Goal: Task Accomplishment & Management: Manage account settings

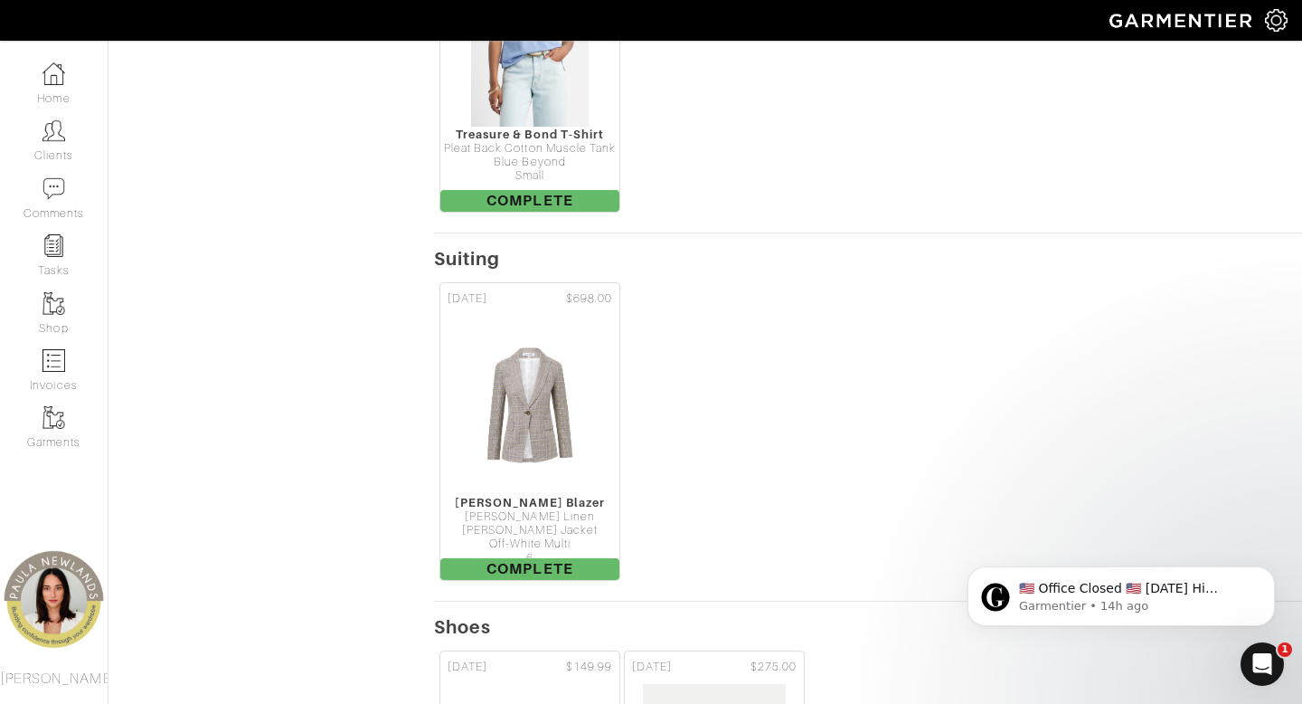
scroll to position [1838, 0]
click at [66, 143] on link "Clients" at bounding box center [54, 140] width 108 height 57
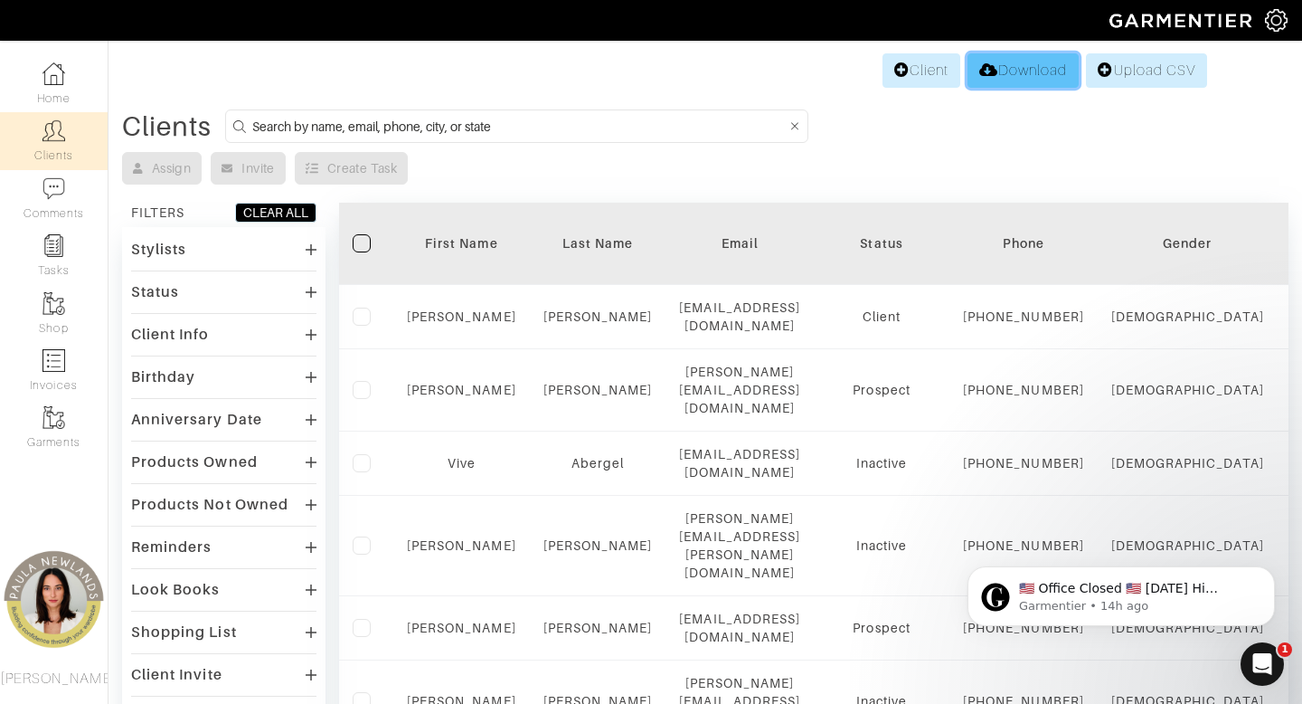
click at [1005, 71] on link "Download" at bounding box center [1023, 70] width 111 height 34
click at [1267, 577] on button "Dismiss notification" at bounding box center [1270, 572] width 24 height 24
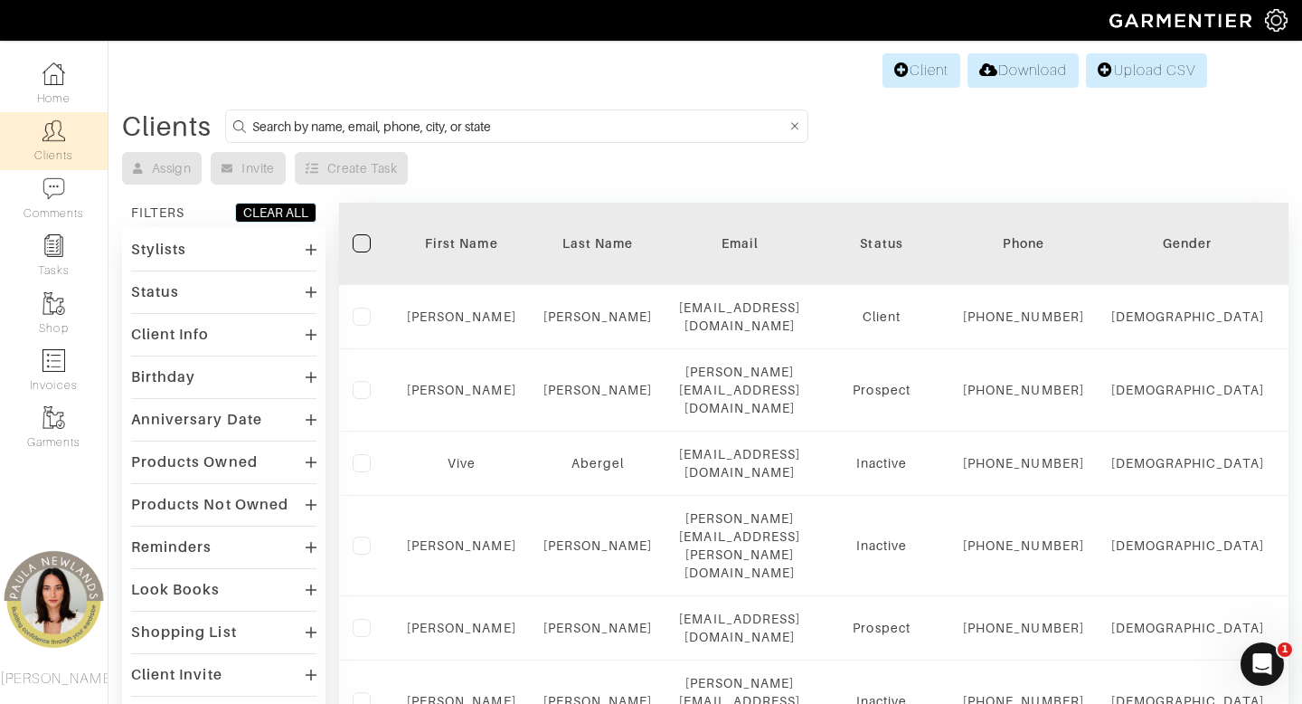
click at [418, 129] on input at bounding box center [519, 126] width 534 height 23
type input "[US_STATE]"
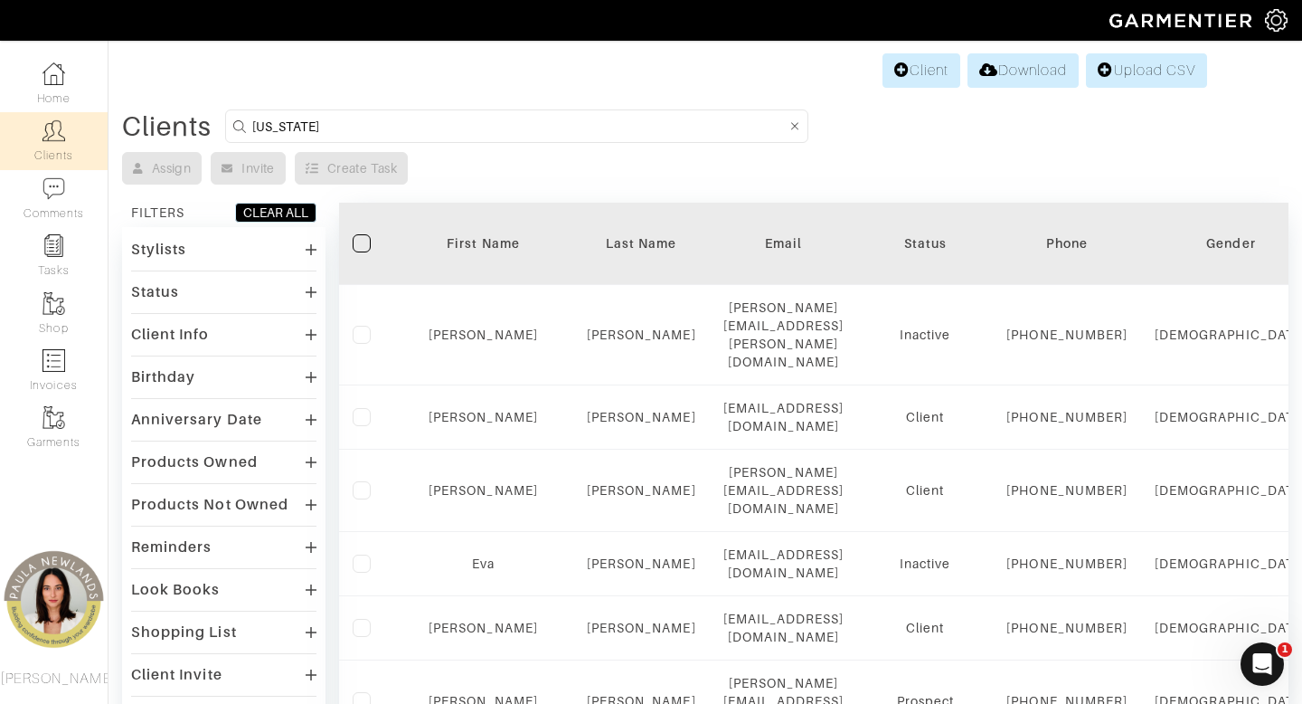
click at [359, 248] on label at bounding box center [362, 243] width 18 height 18
click at [0, 0] on input "checkbox" at bounding box center [0, 0] width 0 height 0
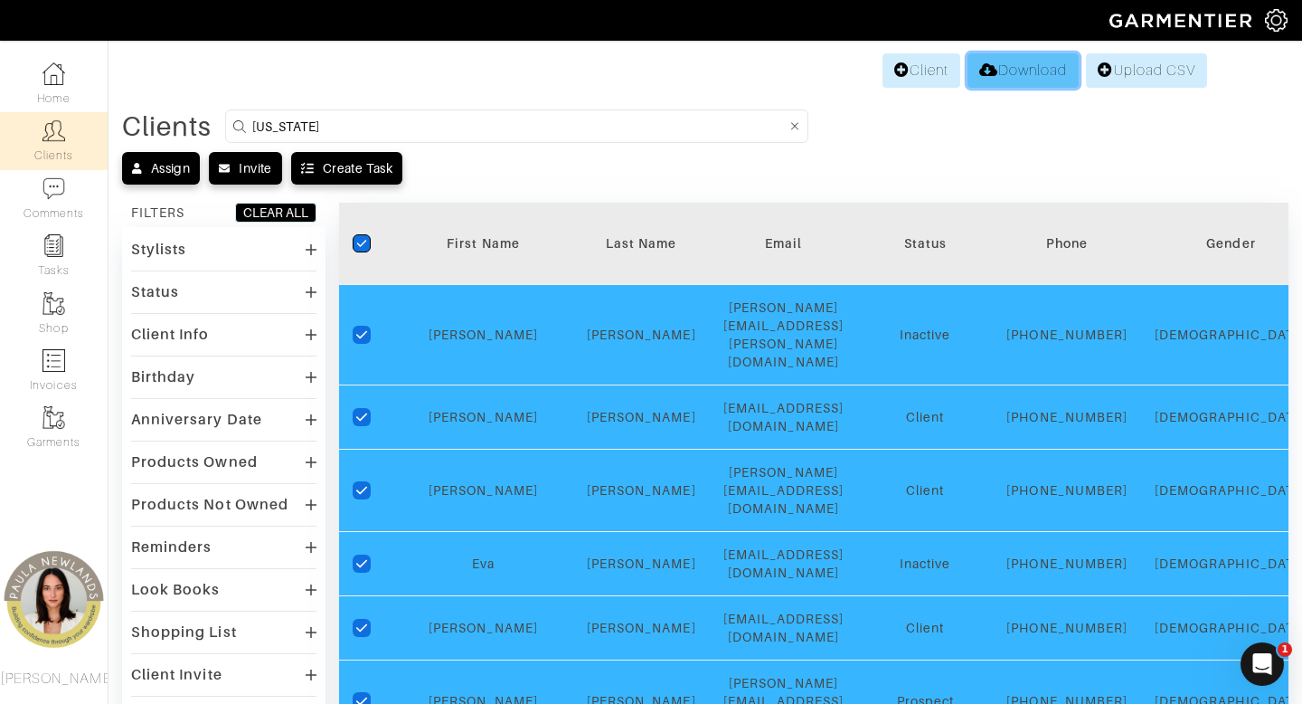
click at [1022, 80] on link "Download" at bounding box center [1023, 70] width 111 height 34
click at [747, 75] on div "Client Download Upload CSV" at bounding box center [705, 70] width 1004 height 34
click at [871, 167] on div "Assign Invite Create Task" at bounding box center [705, 168] width 1167 height 33
click at [165, 168] on div "Assign" at bounding box center [170, 168] width 39 height 18
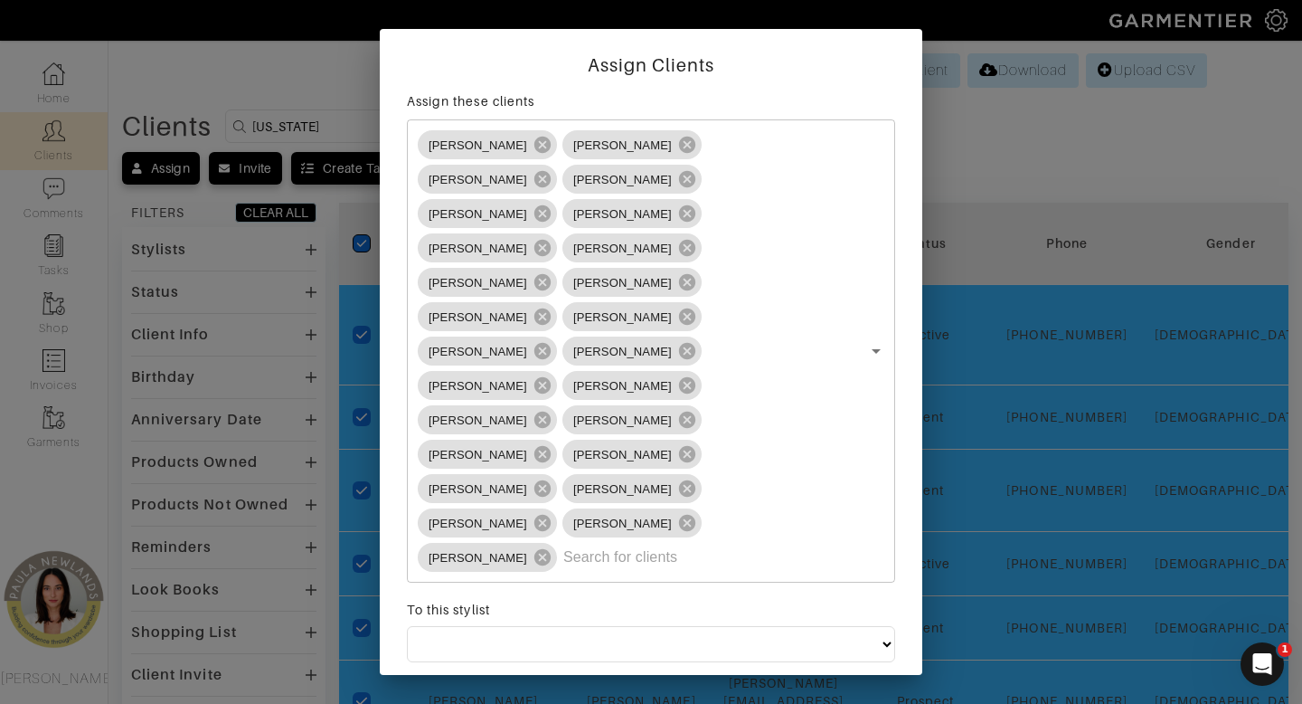
click at [576, 687] on div "Cancel" at bounding box center [560, 696] width 41 height 18
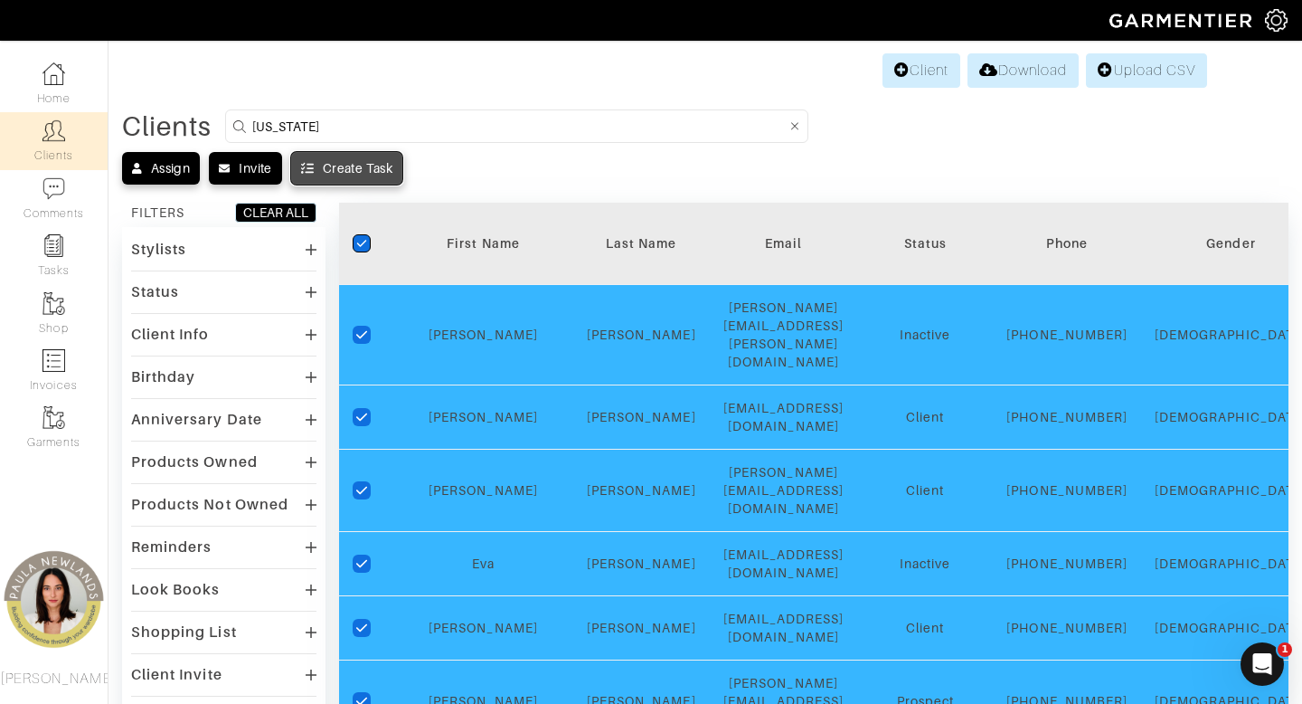
click at [355, 161] on div "Create Task" at bounding box center [358, 168] width 70 height 18
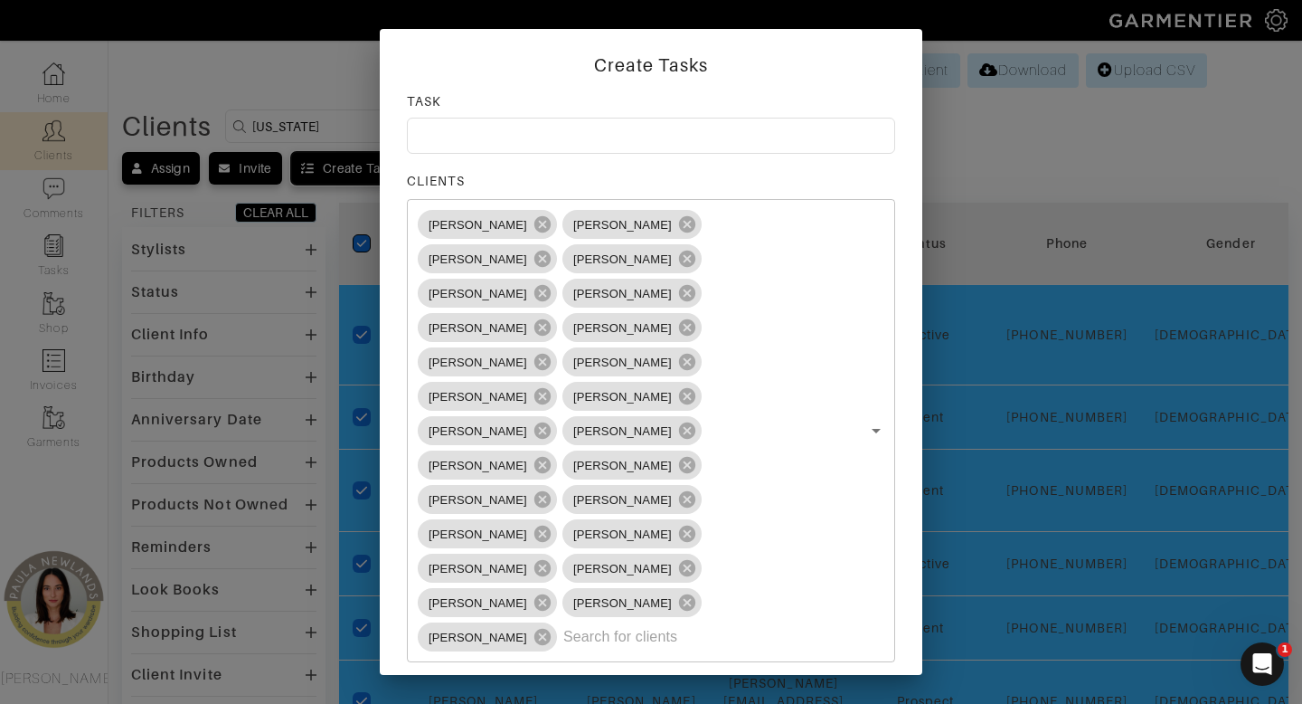
click at [558, 675] on div "Create Tasks TASK CLIENTS [PERSON_NAME] [PERSON_NAME] [PERSON_NAME] [PERSON_NAM…" at bounding box center [651, 352] width 1302 height 704
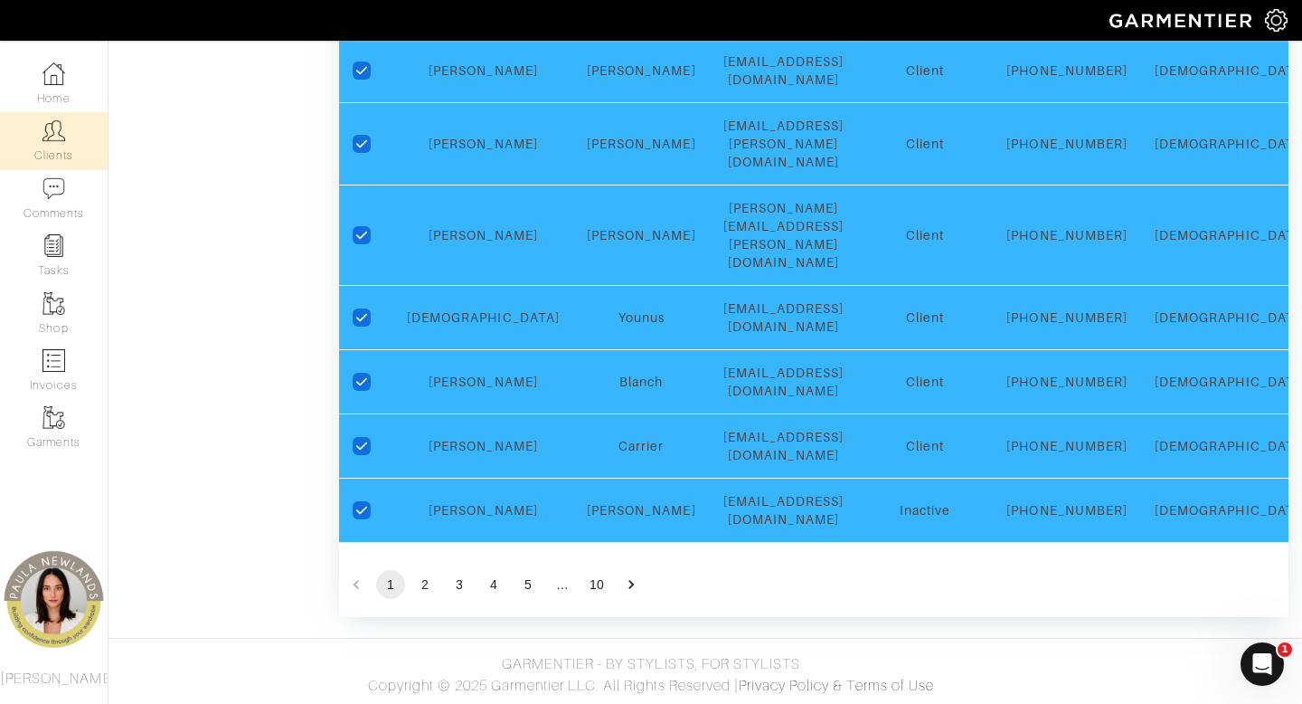
scroll to position [1800, 0]
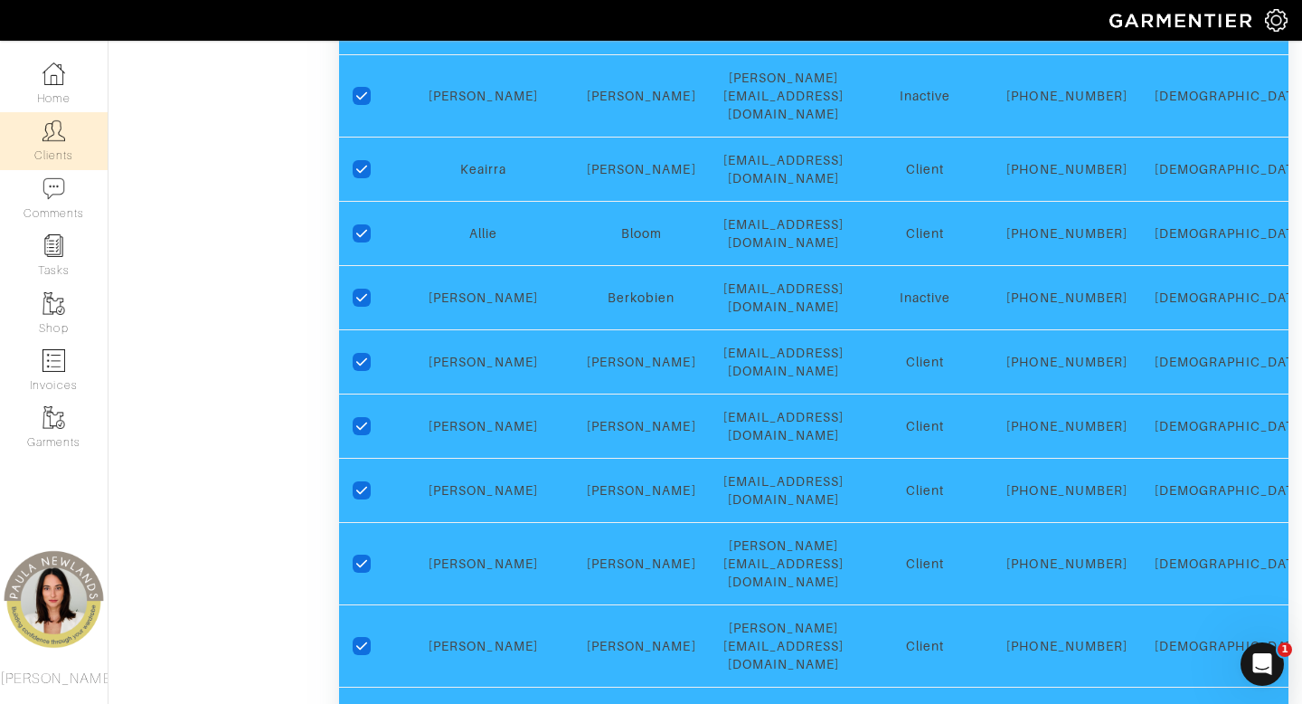
scroll to position [0, 0]
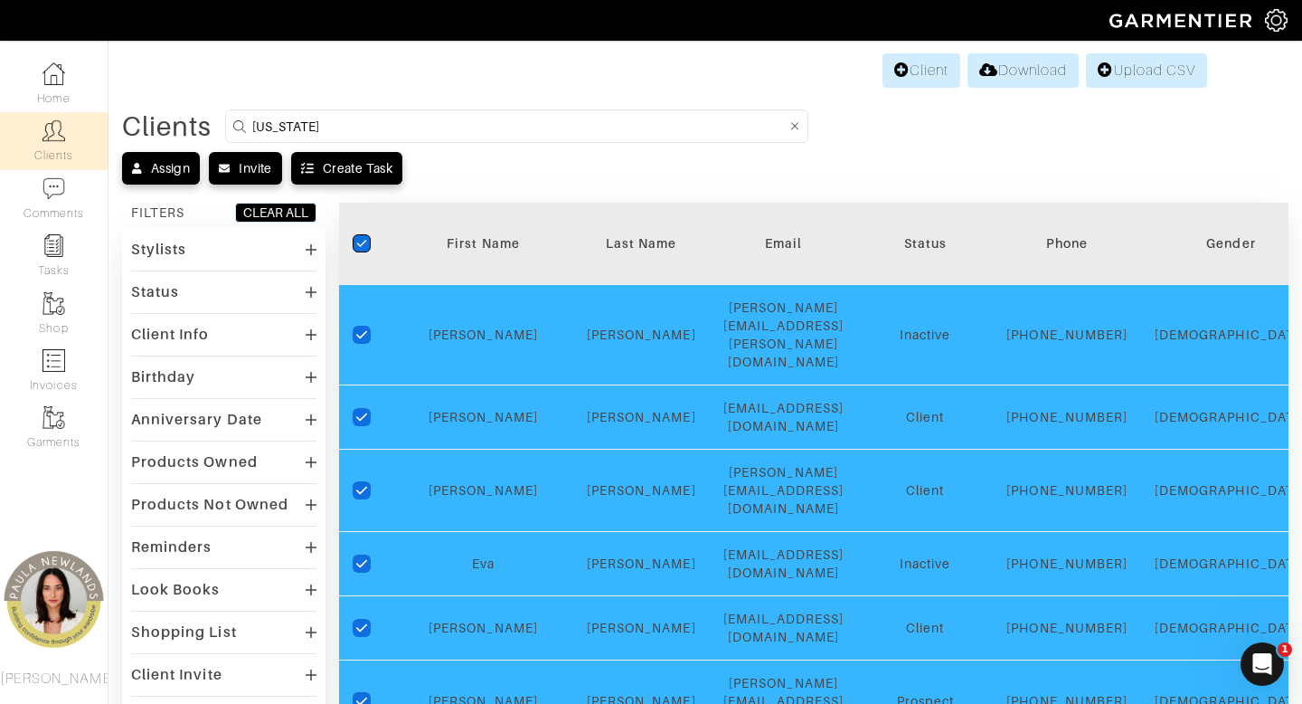
click at [364, 243] on icon "checkedIcon" at bounding box center [361, 243] width 11 height 11
click at [0, 0] on input "checkedIcon" at bounding box center [0, 0] width 0 height 0
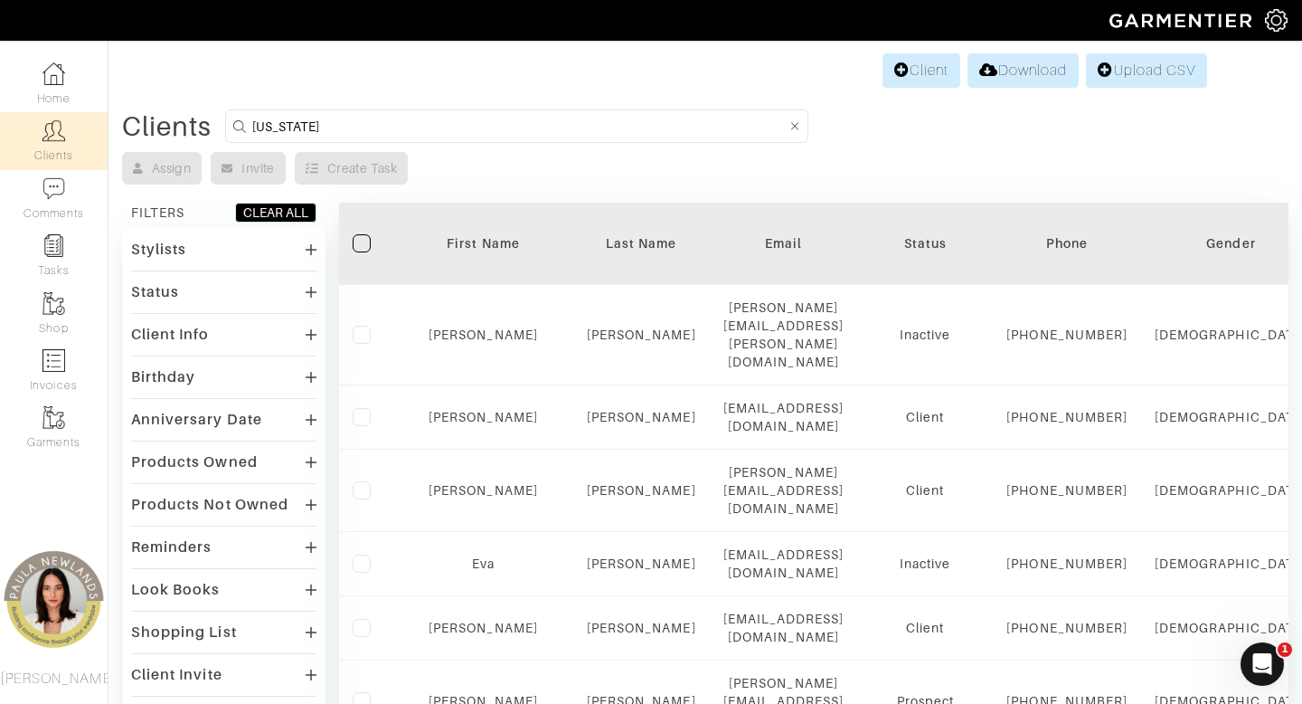
click at [225, 294] on div "Status" at bounding box center [223, 292] width 185 height 26
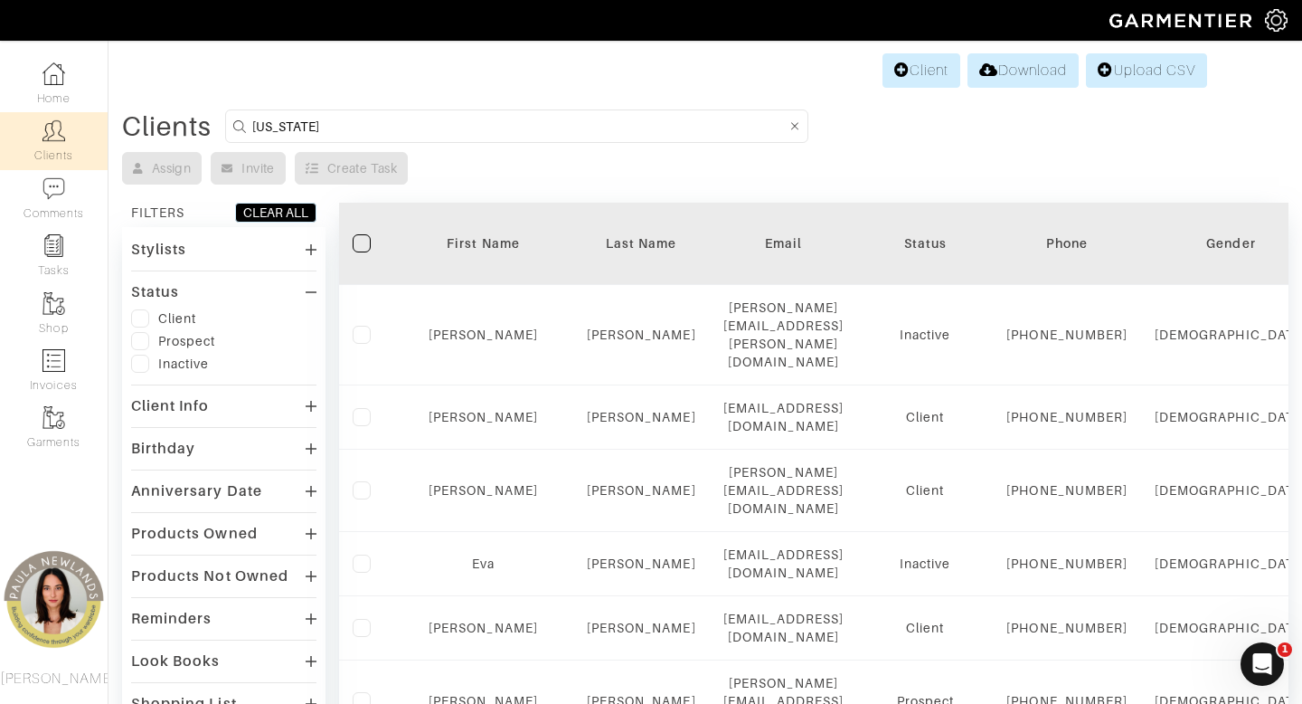
click at [140, 317] on label at bounding box center [140, 318] width 18 height 18
click at [0, 0] on input "checkbox" at bounding box center [0, 0] width 0 height 0
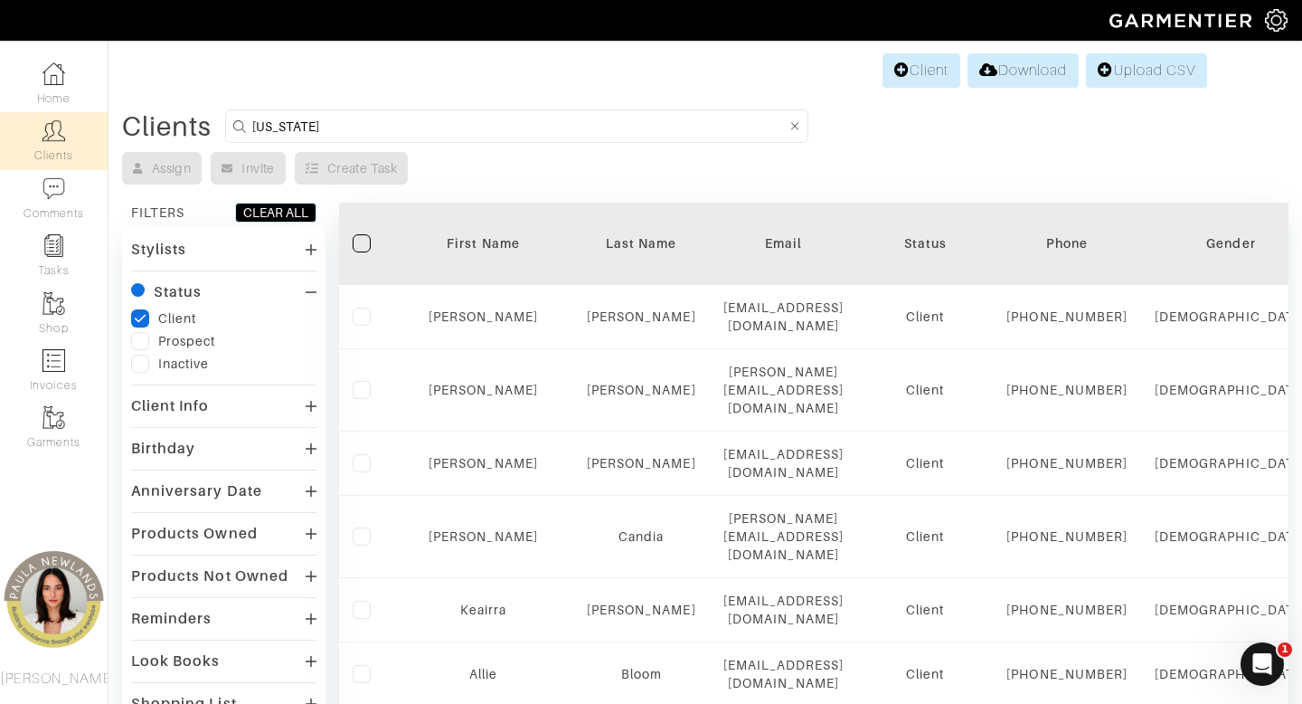
click at [138, 338] on label at bounding box center [140, 341] width 18 height 18
click at [0, 0] on input "checkbox" at bounding box center [0, 0] width 0 height 0
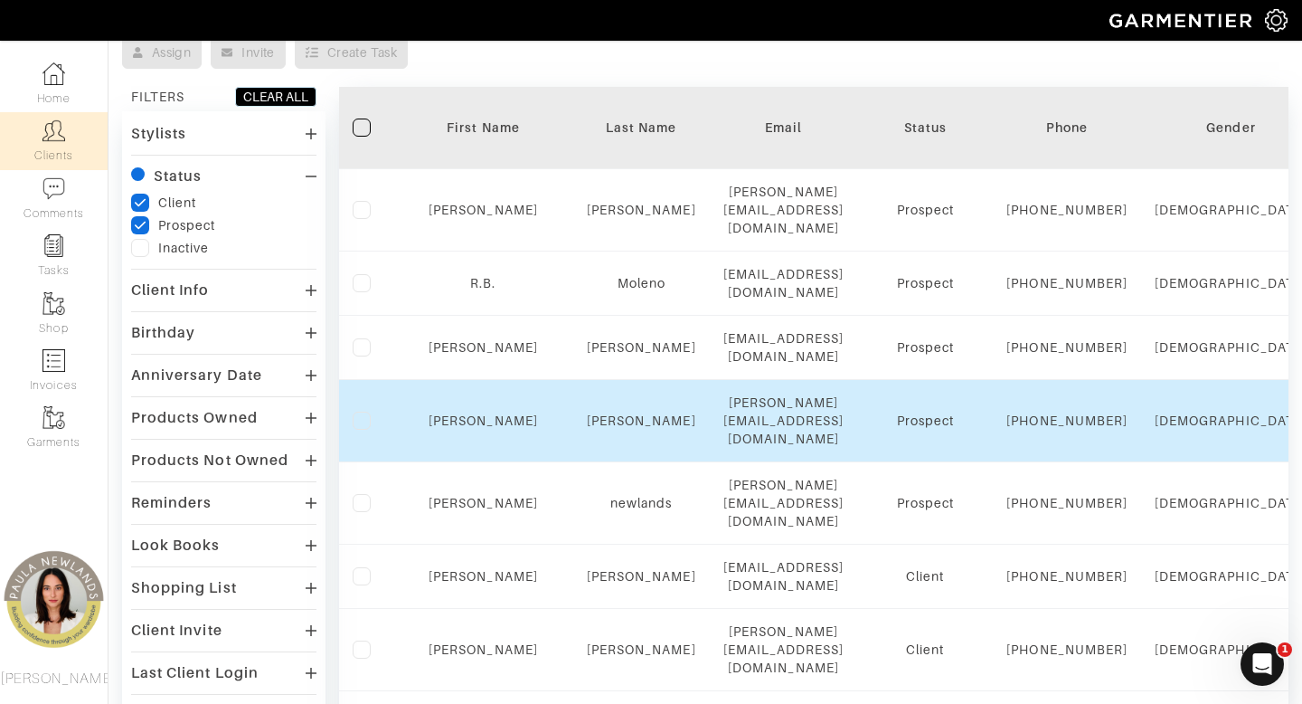
scroll to position [113, 0]
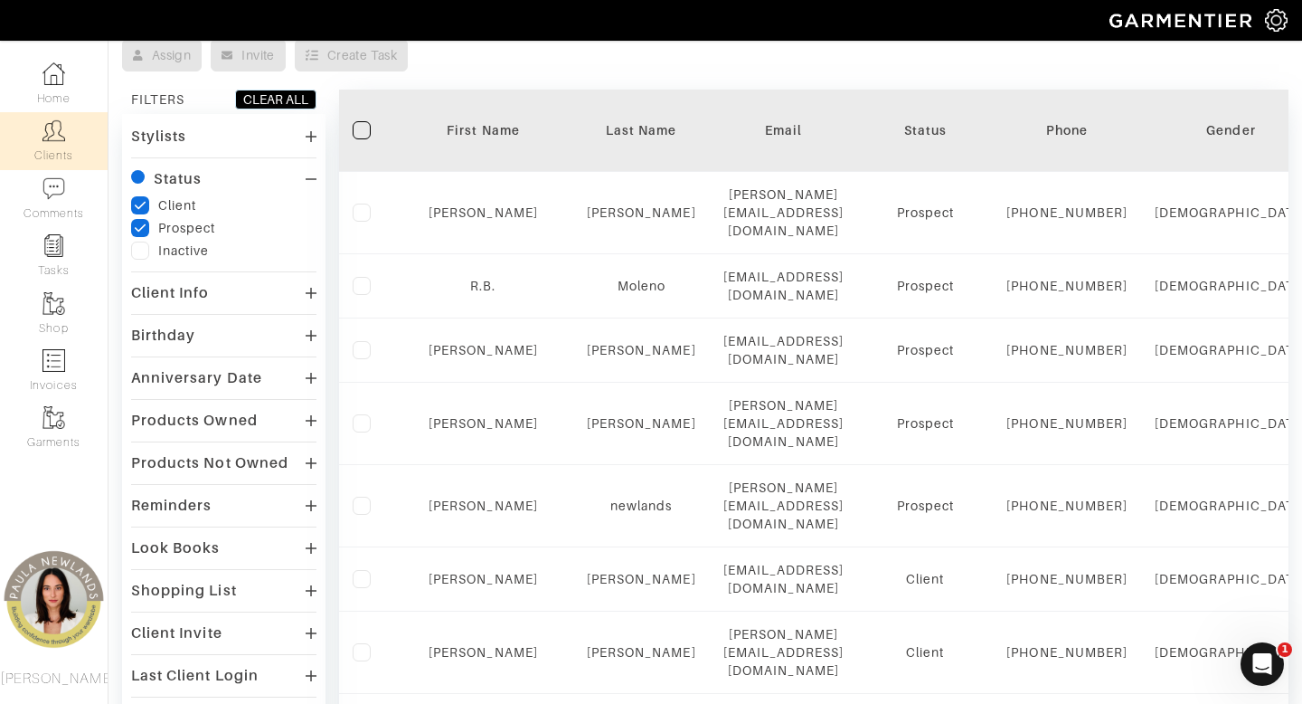
click at [140, 225] on icon "checkedIcon" at bounding box center [140, 228] width 13 height 13
click at [0, 0] on input "checkedIcon" at bounding box center [0, 0] width 0 height 0
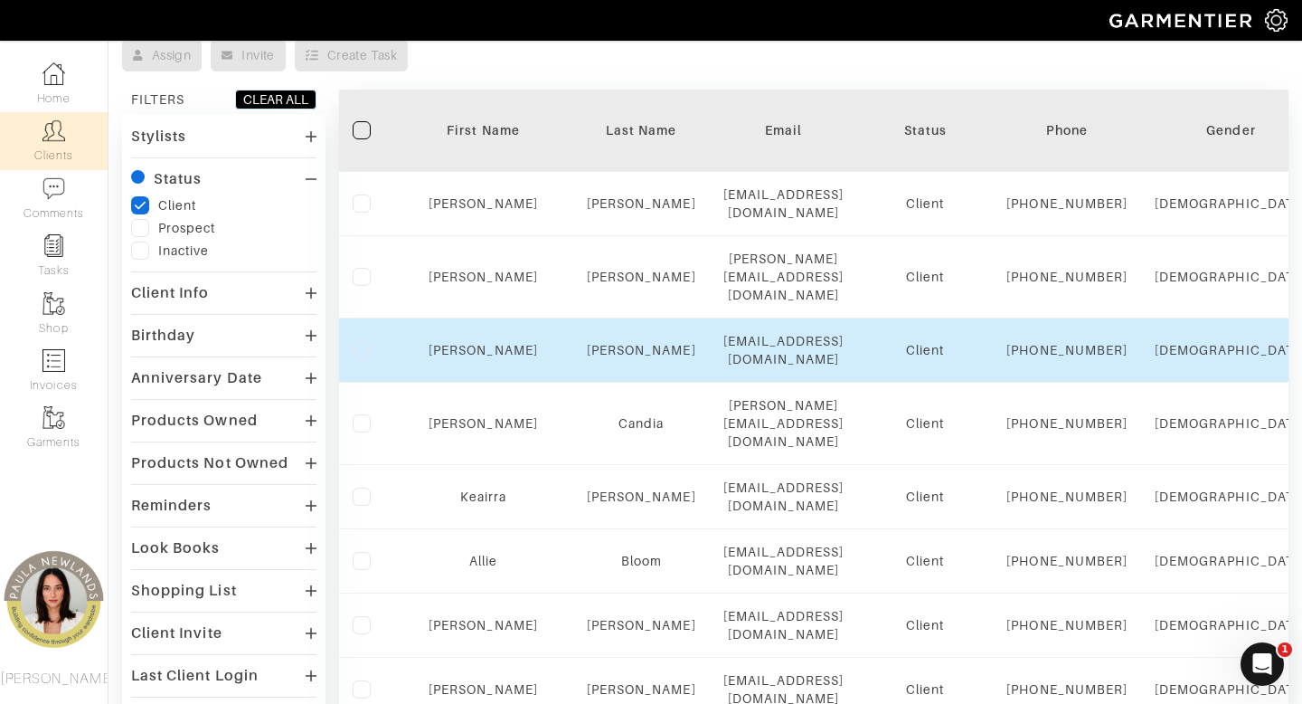
scroll to position [112, 0]
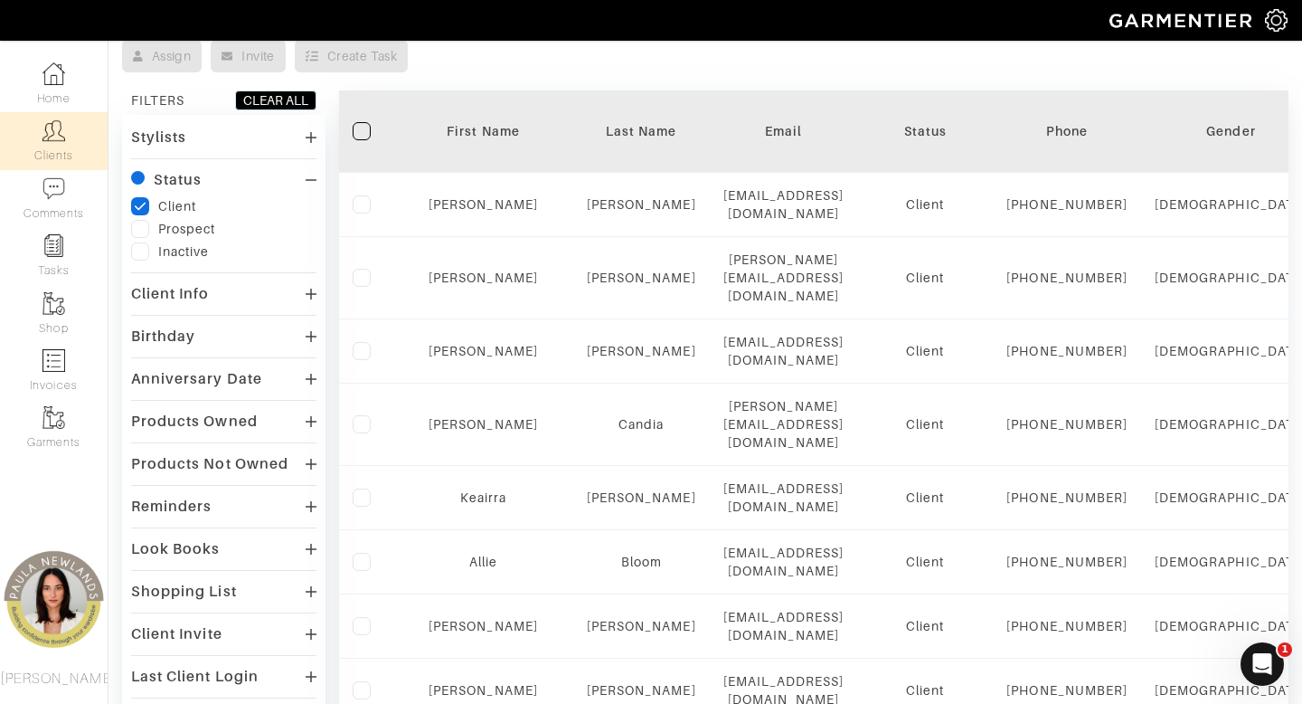
click at [361, 131] on label at bounding box center [362, 131] width 18 height 18
click at [0, 0] on input "checkbox" at bounding box center [0, 0] width 0 height 0
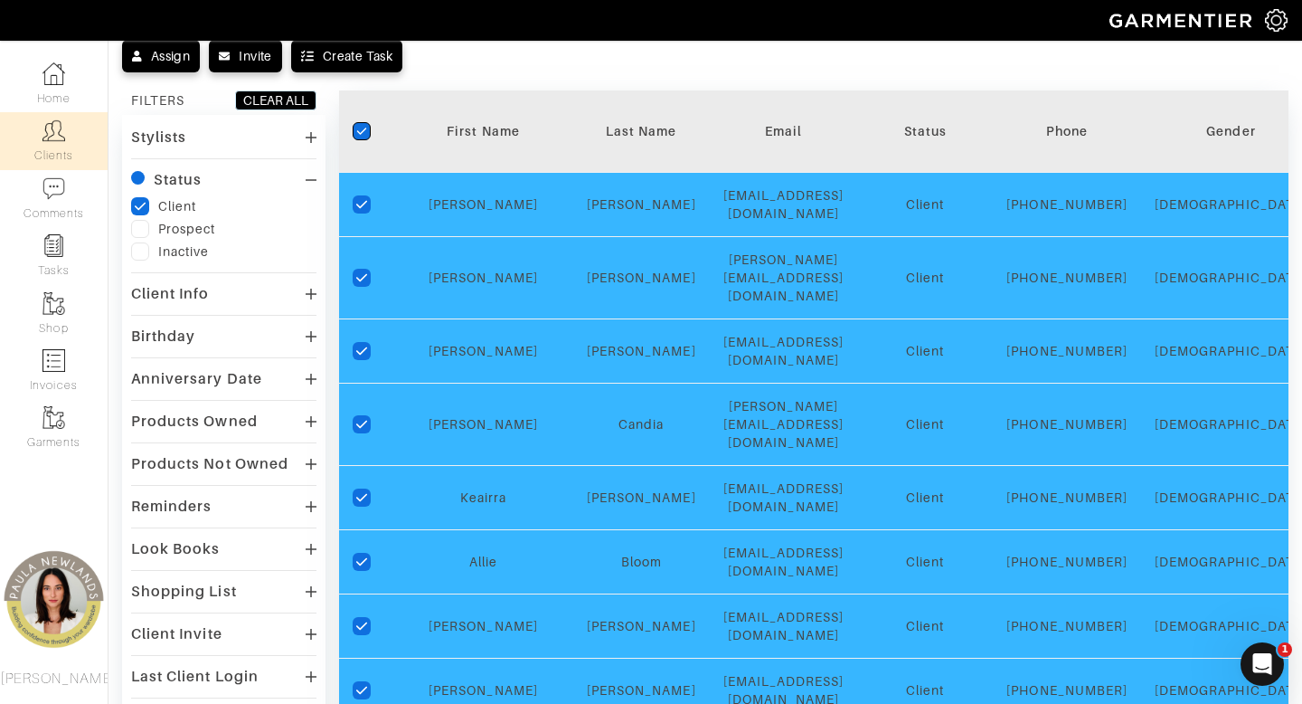
click at [374, 128] on div "checkedIcon" at bounding box center [366, 131] width 27 height 18
click at [355, 128] on label "checkedIcon" at bounding box center [362, 131] width 18 height 18
click at [0, 0] on input "checkedIcon" at bounding box center [0, 0] width 0 height 0
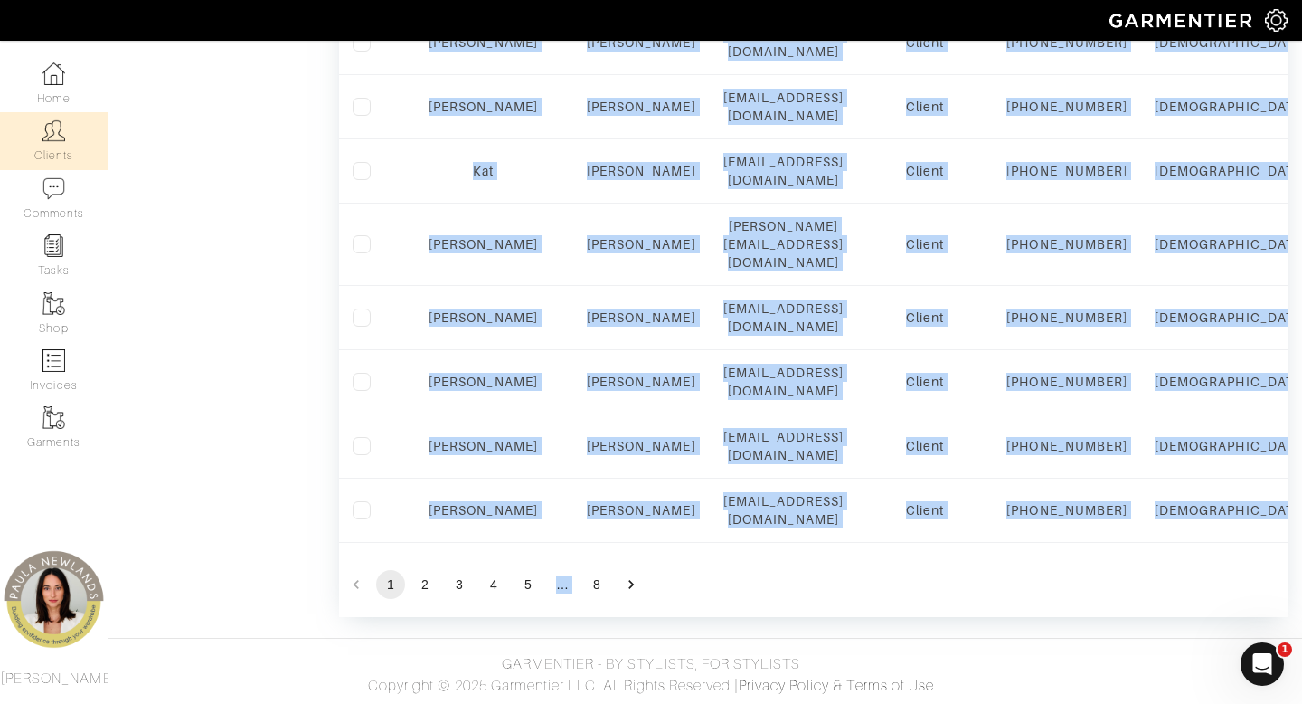
scroll to position [1800, 0]
drag, startPoint x: 418, startPoint y: 210, endPoint x: 836, endPoint y: 572, distance: 552.7
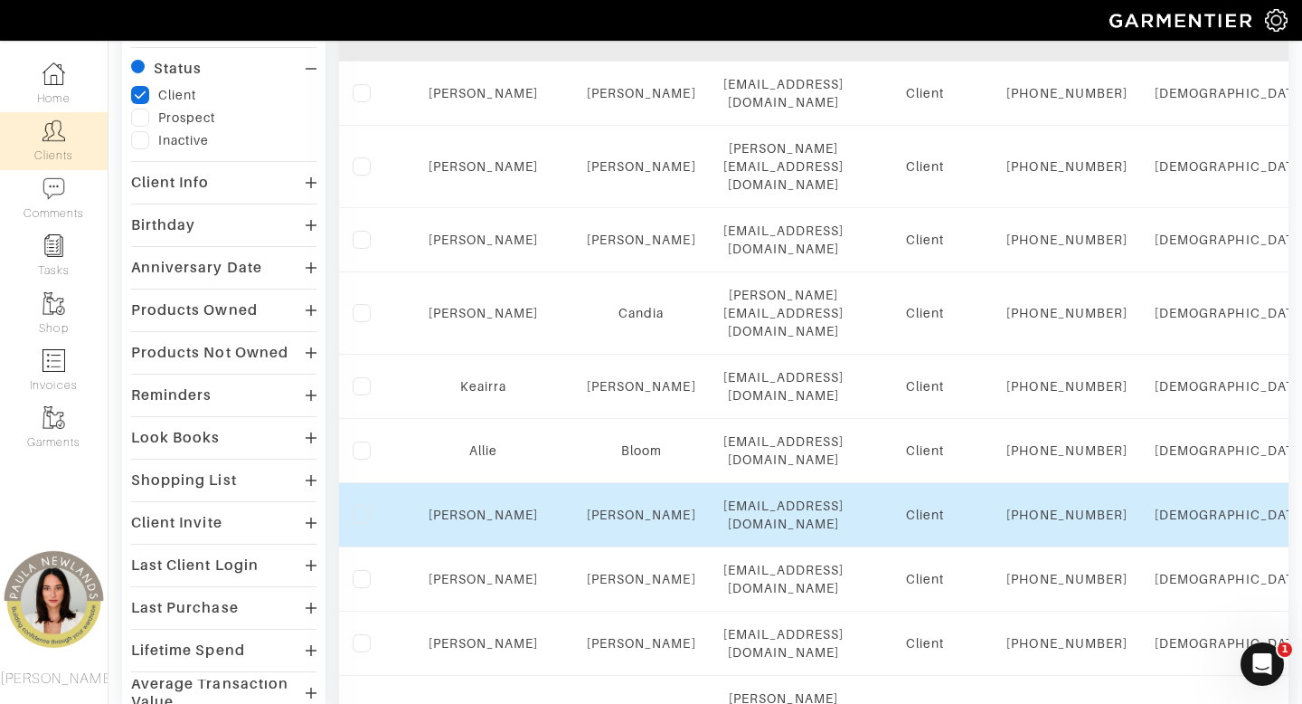
scroll to position [233, 0]
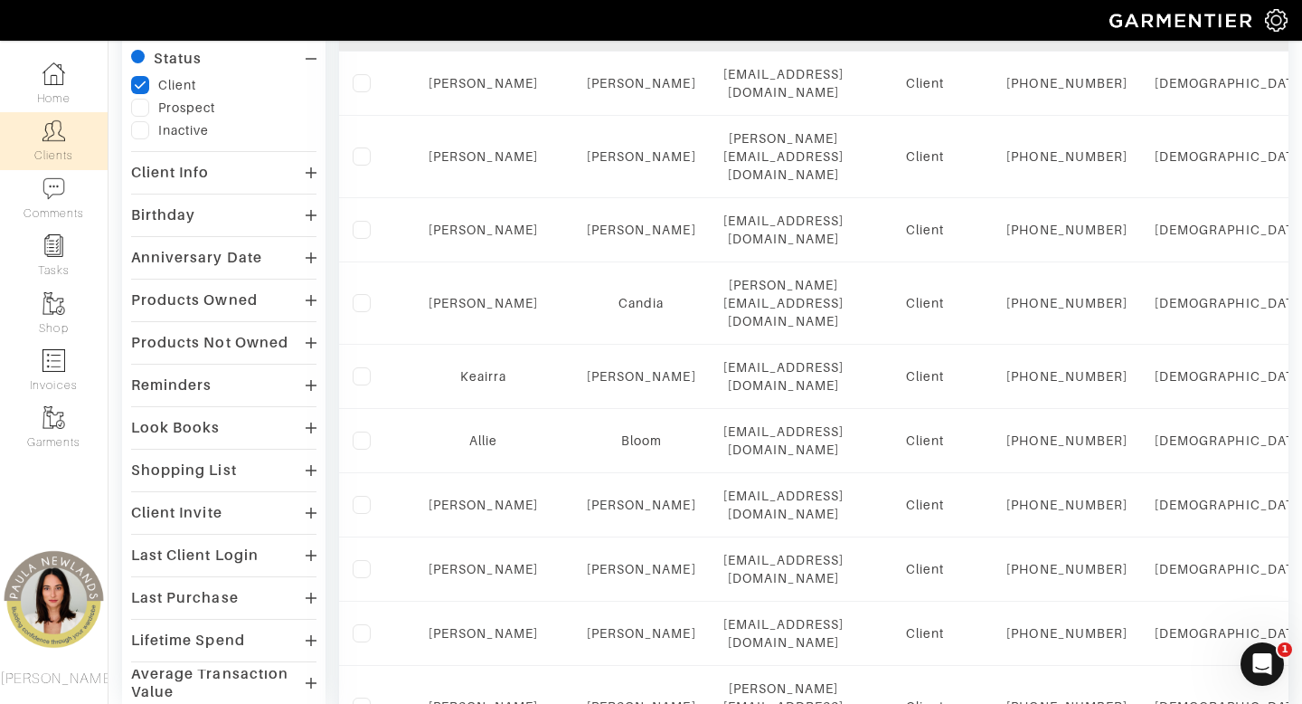
click at [192, 173] on div "Client Info" at bounding box center [170, 173] width 79 height 18
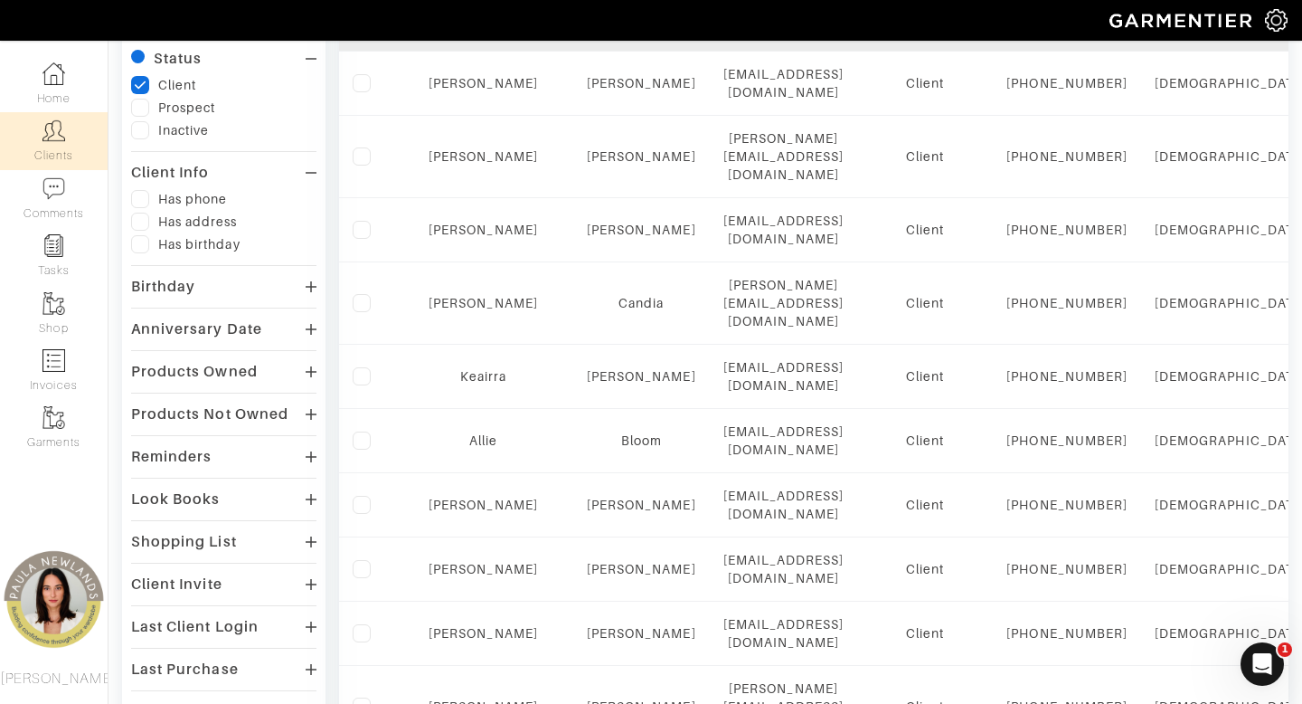
click at [192, 174] on div "Client Info" at bounding box center [170, 173] width 79 height 18
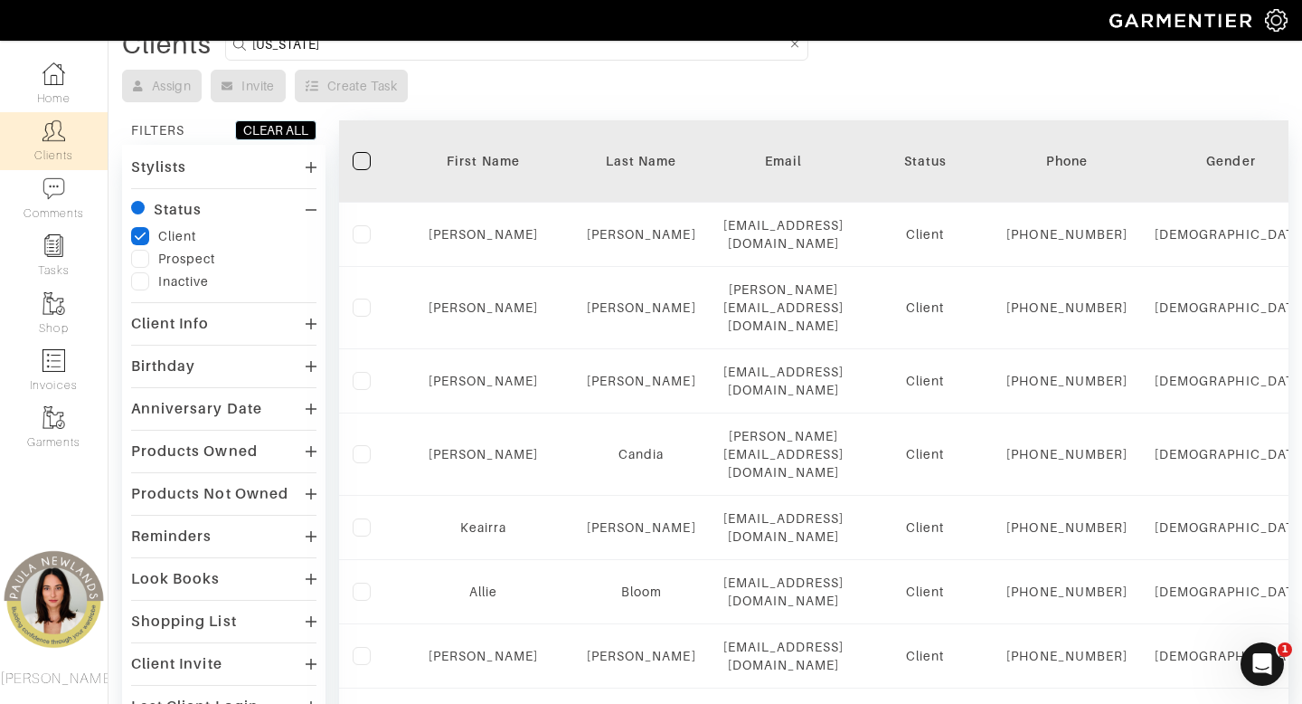
scroll to position [86, 0]
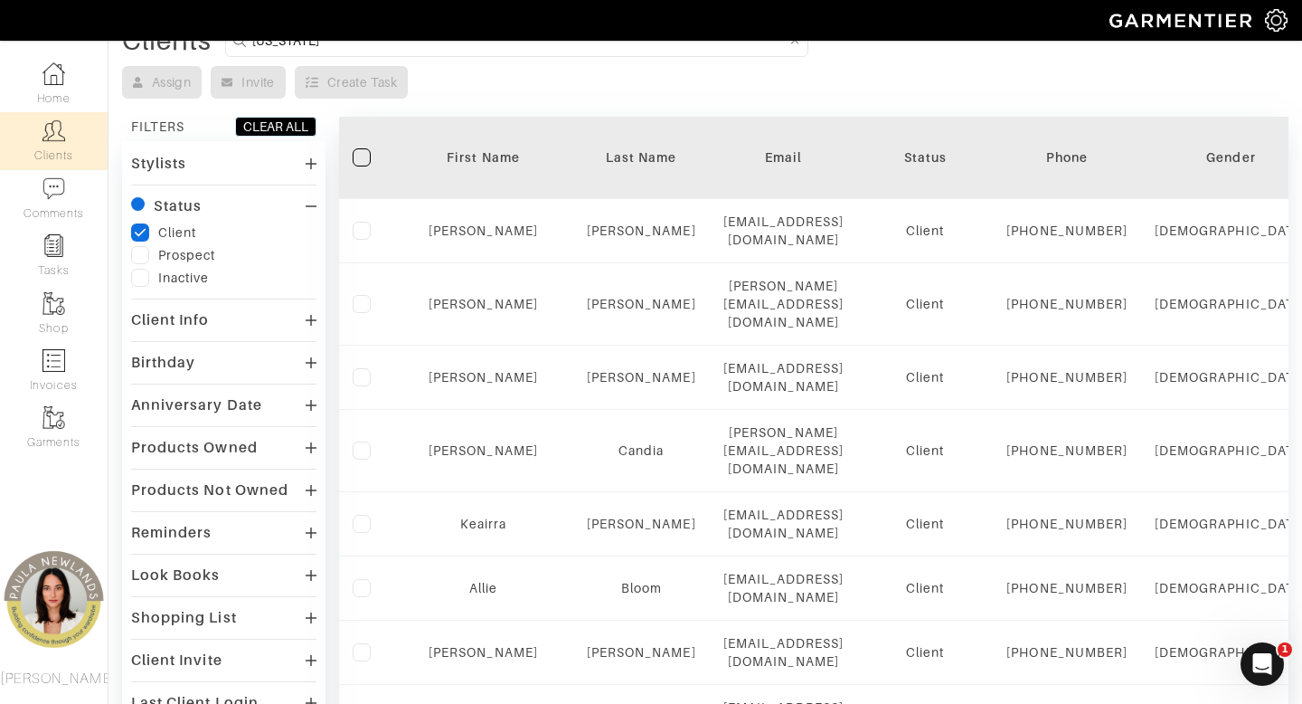
click at [249, 324] on div "Client Info" at bounding box center [223, 320] width 185 height 26
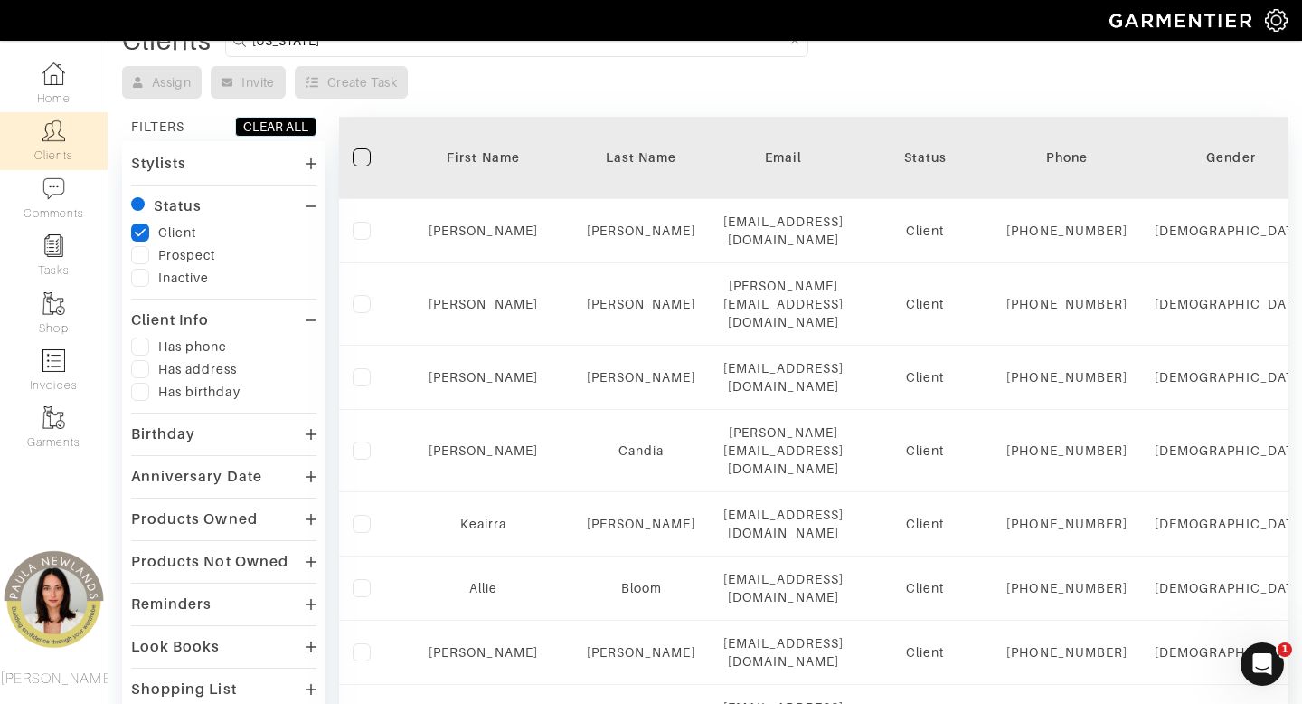
click at [249, 325] on div "Client Info" at bounding box center [223, 320] width 185 height 26
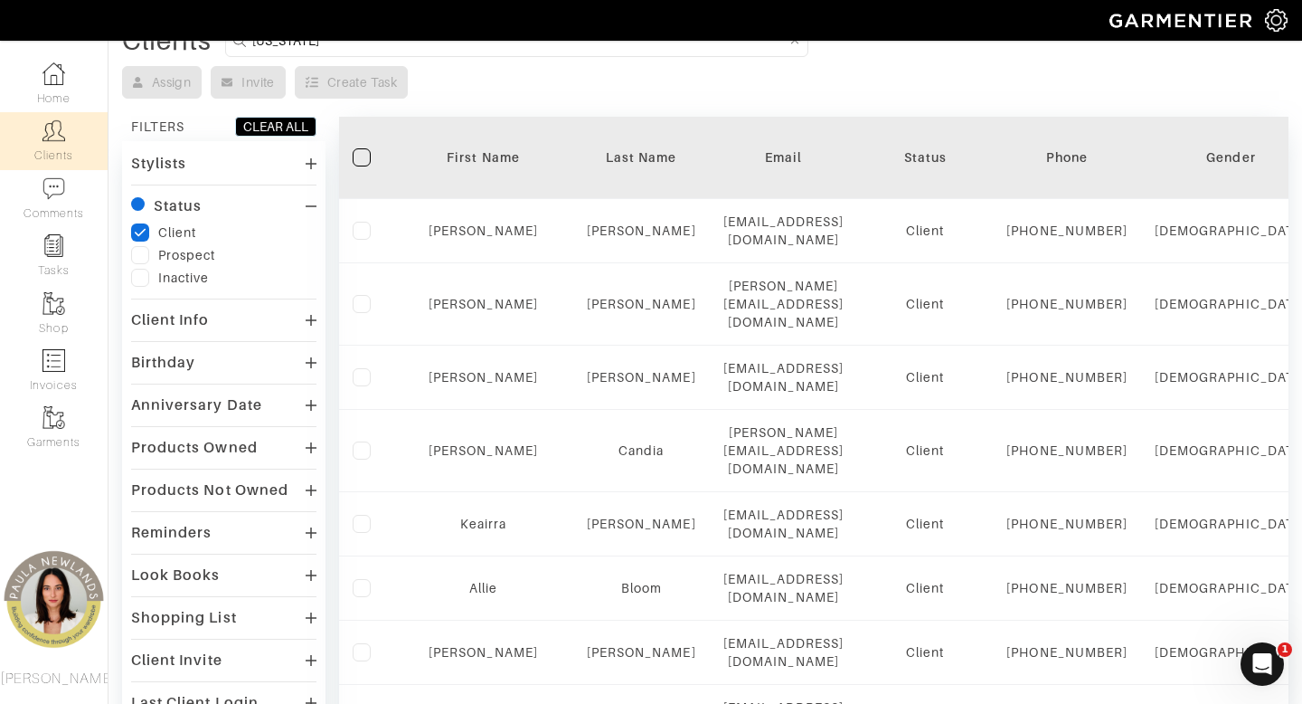
click at [249, 326] on div "Client Info" at bounding box center [223, 320] width 185 height 26
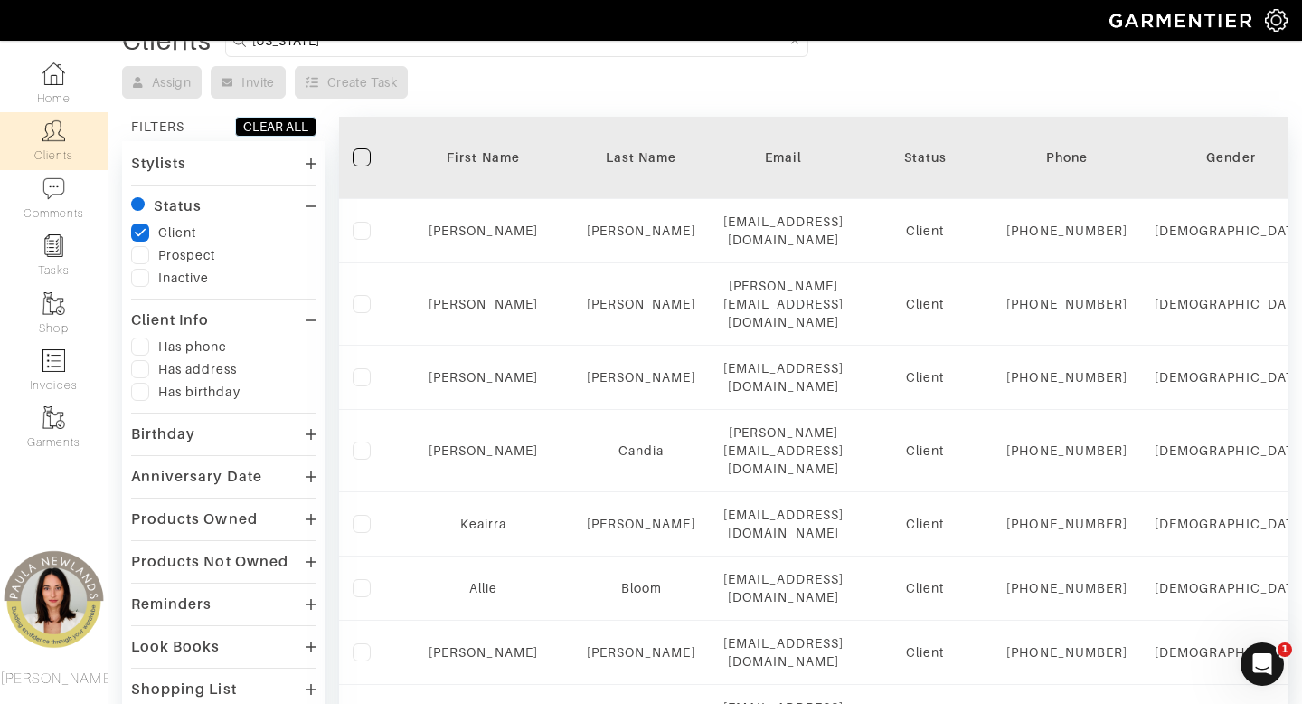
click at [138, 348] on label at bounding box center [140, 346] width 18 height 18
click at [0, 0] on input "checkbox" at bounding box center [0, 0] width 0 height 0
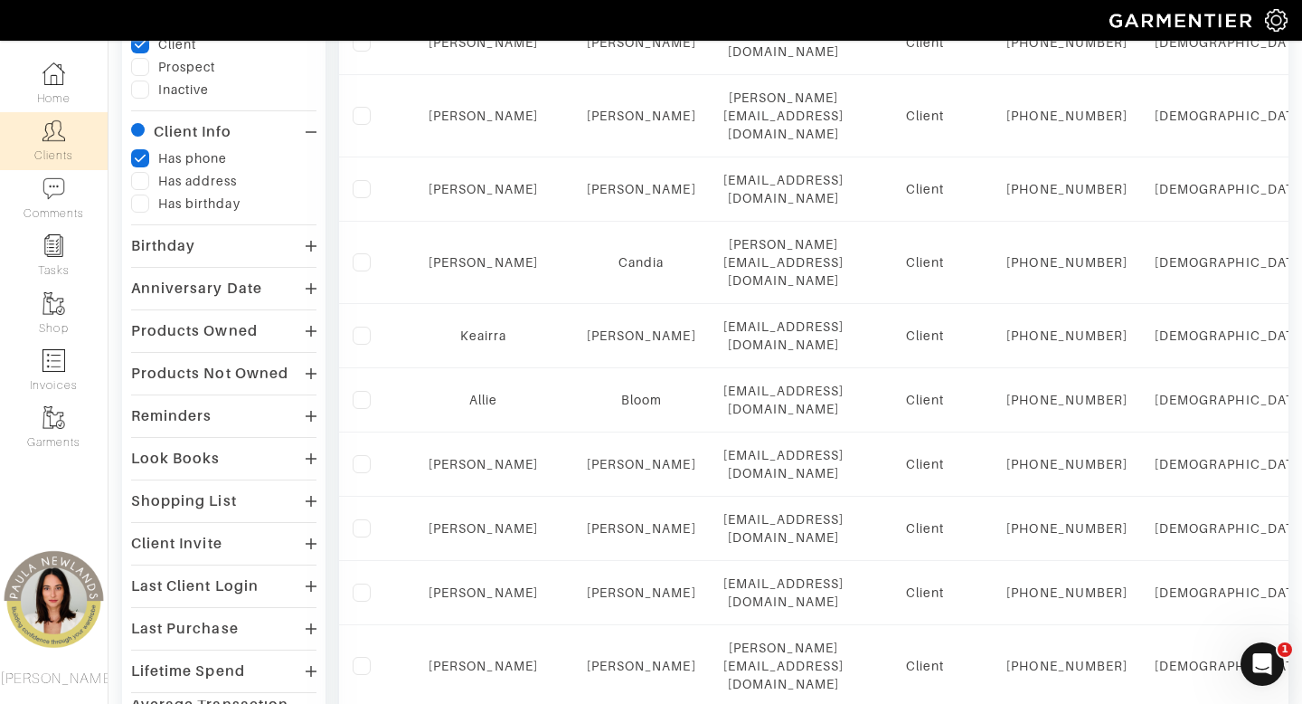
scroll to position [275, 0]
click at [258, 332] on div "Products Owned" at bounding box center [223, 330] width 185 height 26
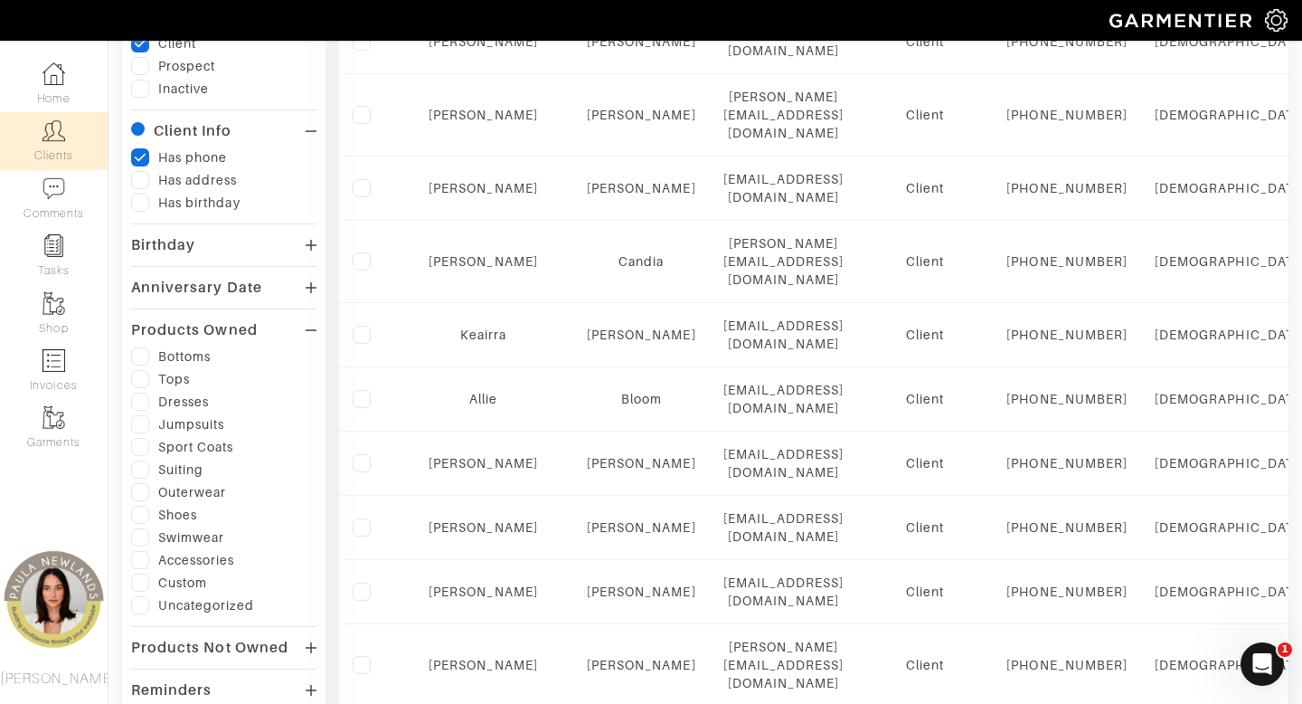
click at [259, 332] on div "Products Owned" at bounding box center [223, 330] width 185 height 26
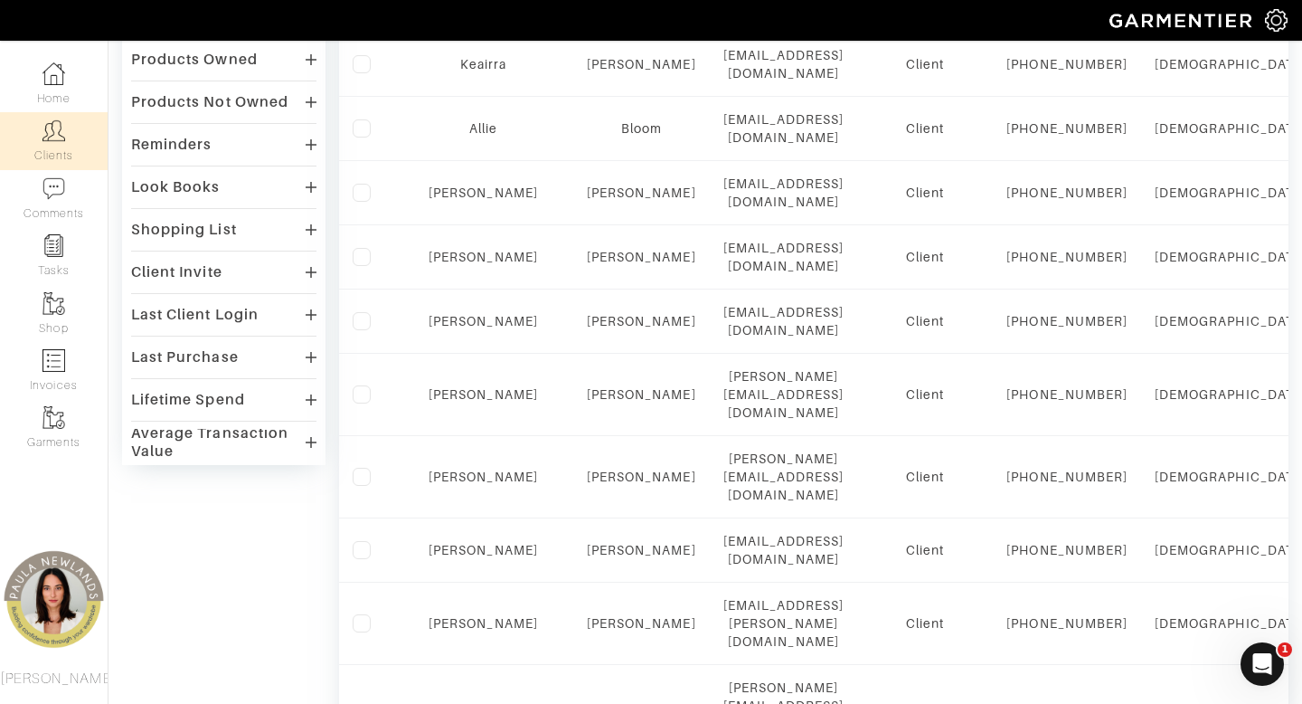
scroll to position [551, 0]
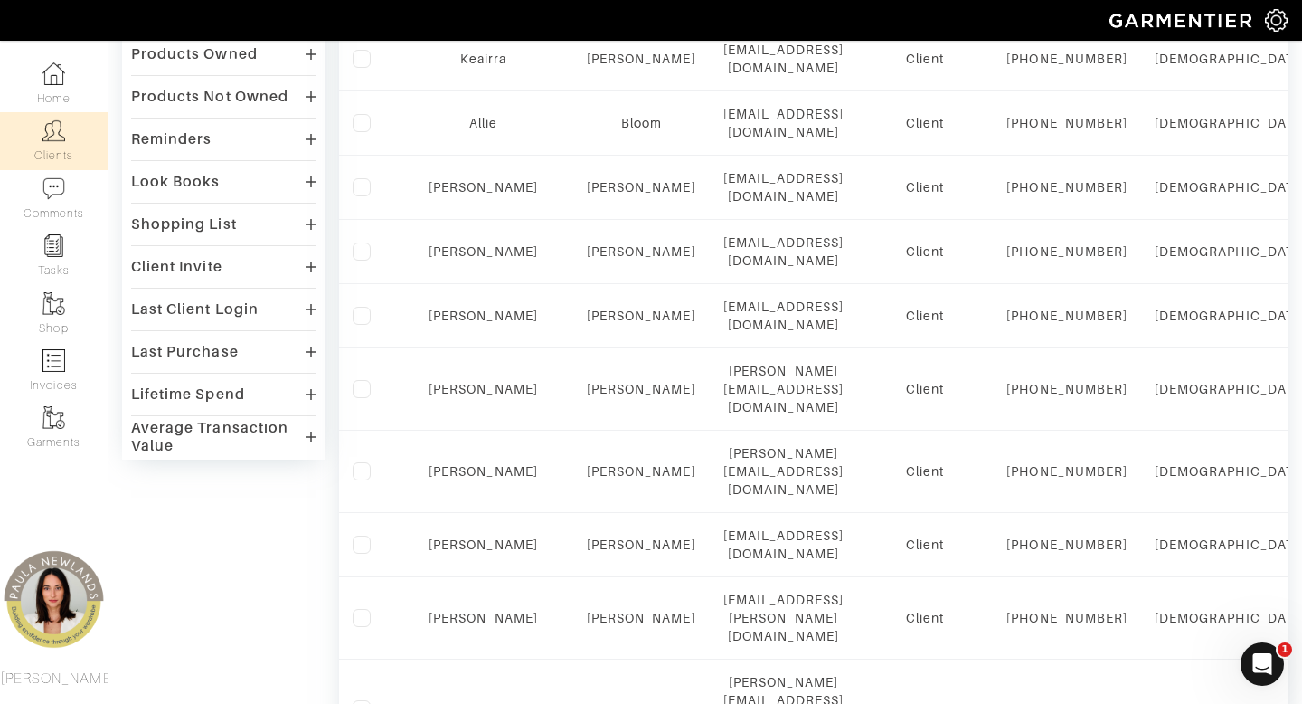
click at [257, 309] on div "Last Client Login" at bounding box center [195, 309] width 128 height 18
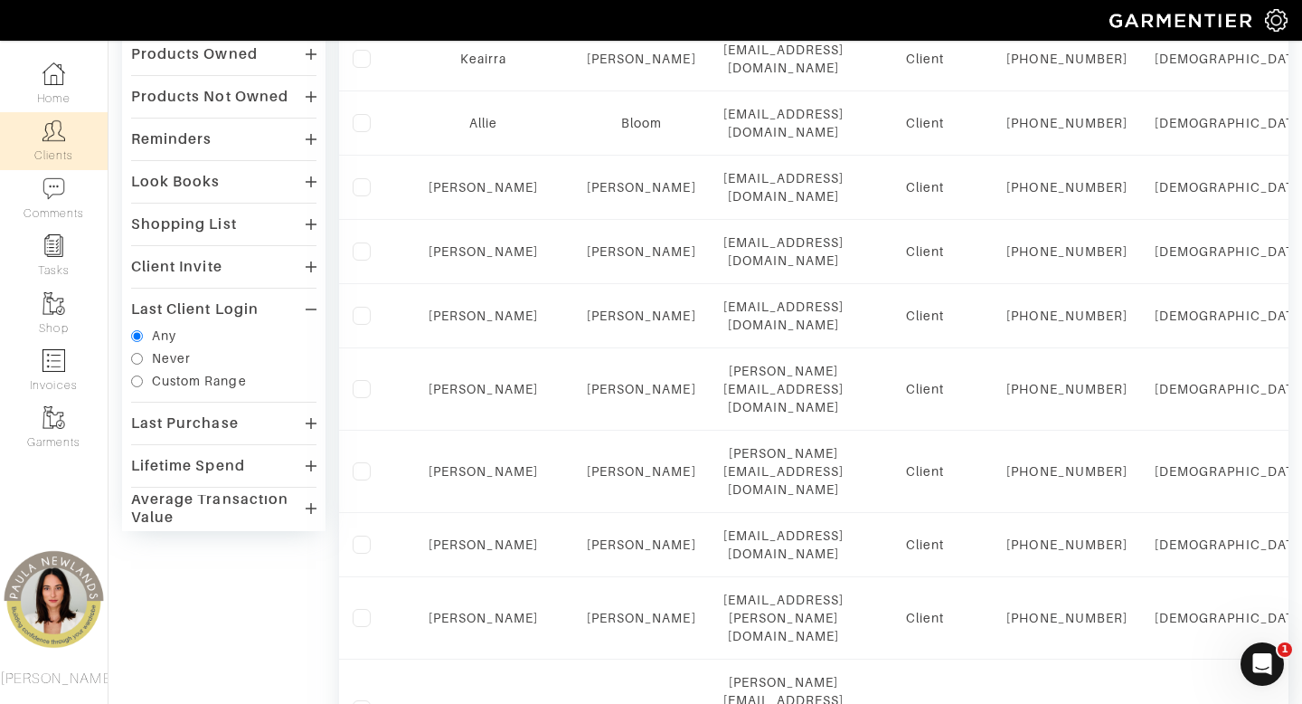
click at [185, 380] on div "Custom Range" at bounding box center [199, 381] width 95 height 18
click at [143, 380] on input "Custom Range" at bounding box center [137, 381] width 12 height 12
radio input "true"
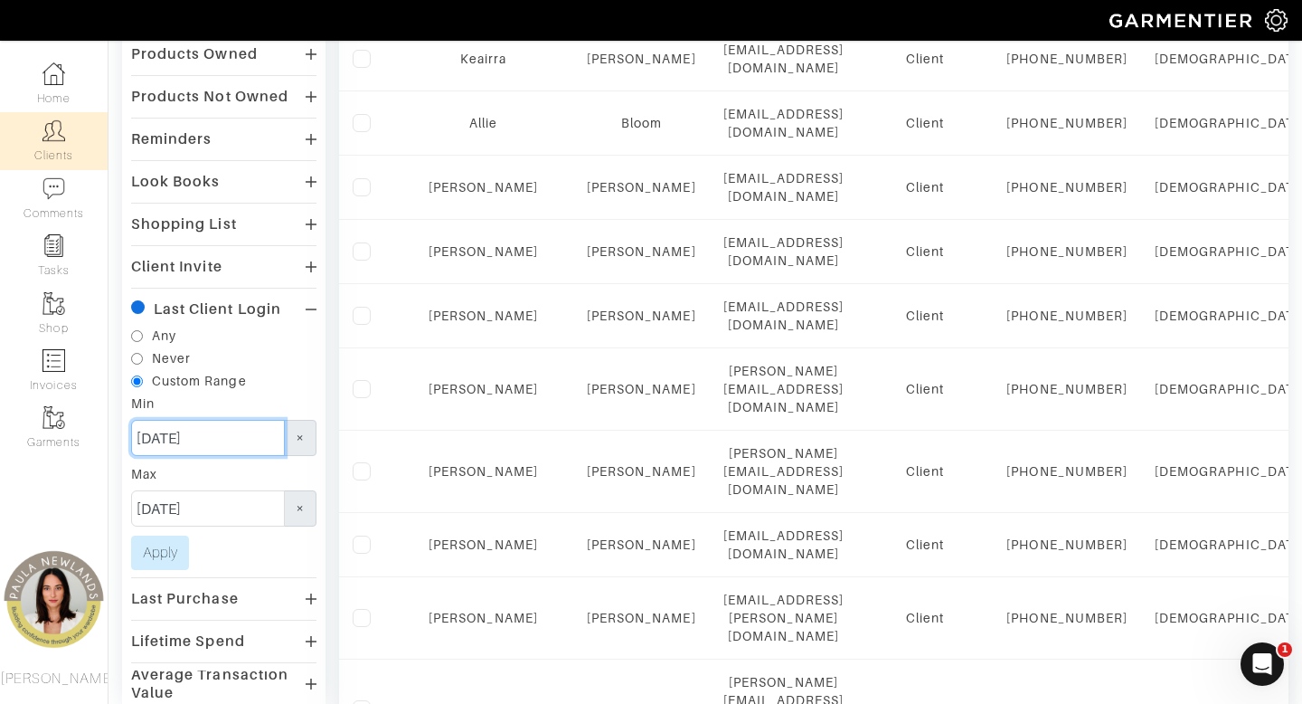
click at [147, 440] on input "[DATE]" at bounding box center [208, 438] width 154 height 36
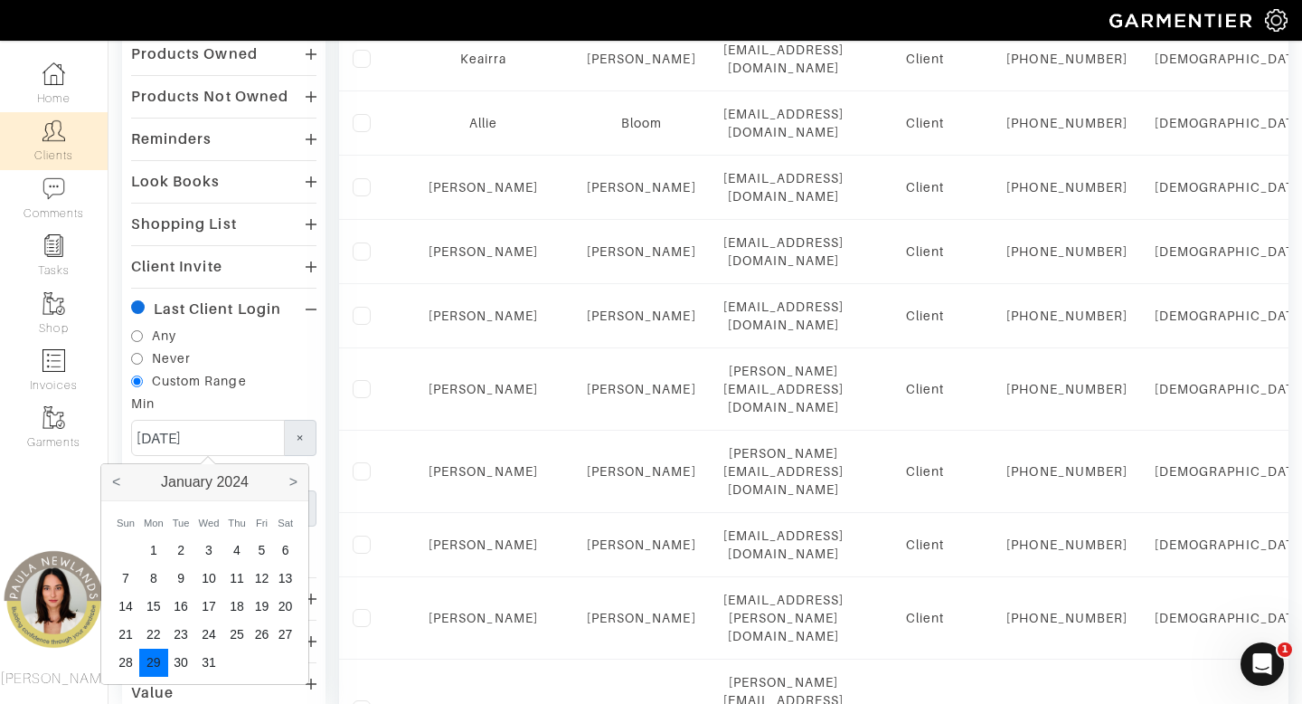
click at [277, 384] on div "Custom Range" at bounding box center [223, 381] width 185 height 18
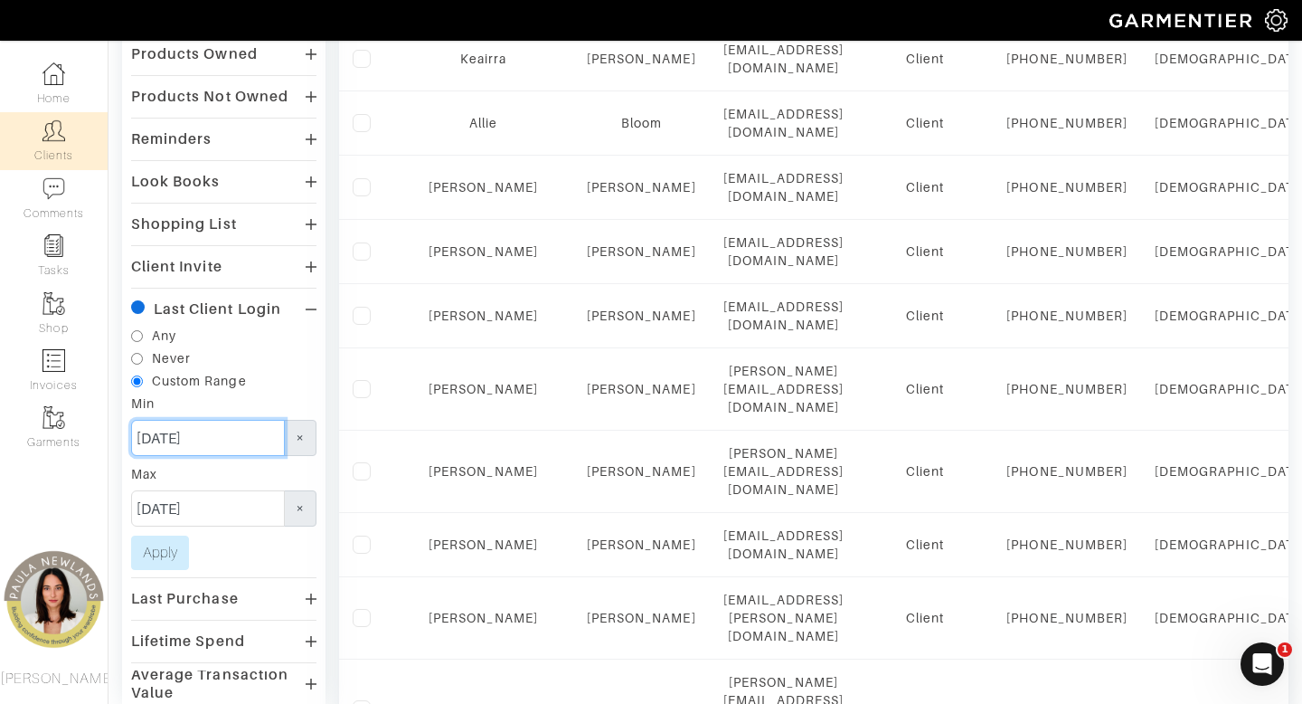
click at [218, 439] on input "[DATE]" at bounding box center [208, 438] width 154 height 36
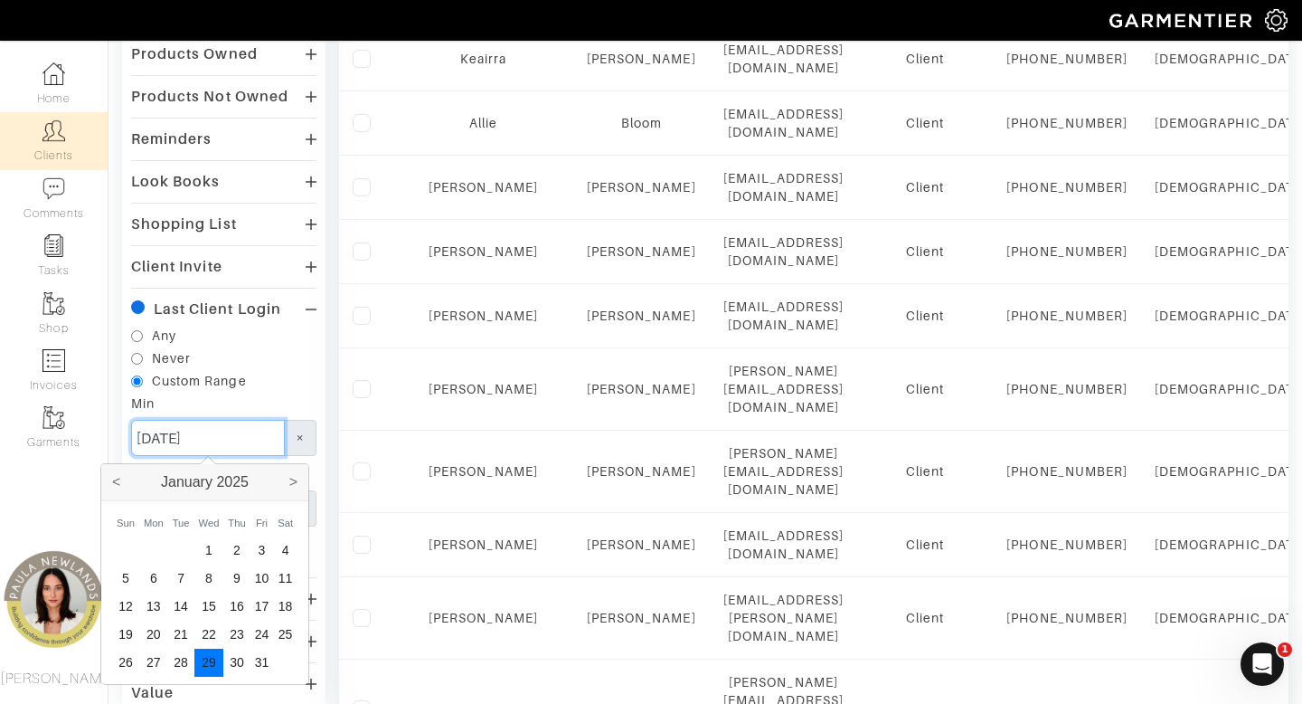
type input "[DATE]"
click at [269, 386] on div "Custom Range" at bounding box center [223, 381] width 185 height 18
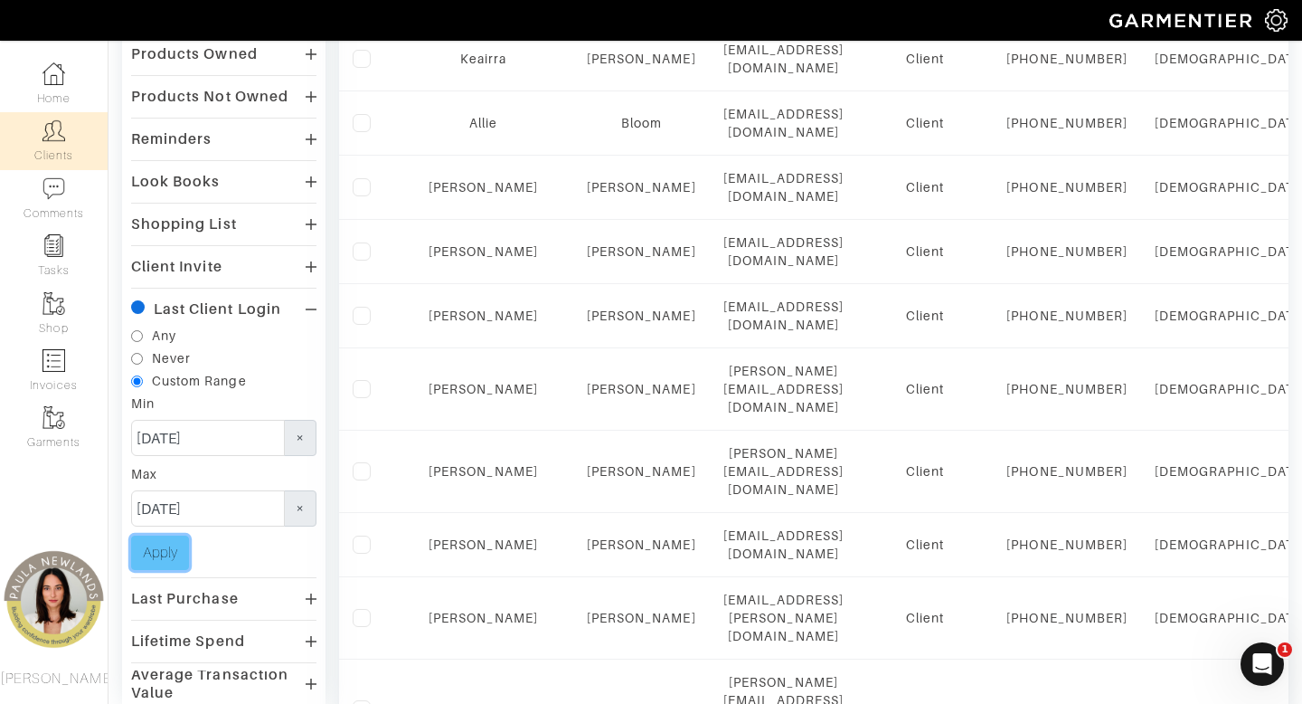
click at [169, 555] on button "Apply" at bounding box center [160, 552] width 58 height 34
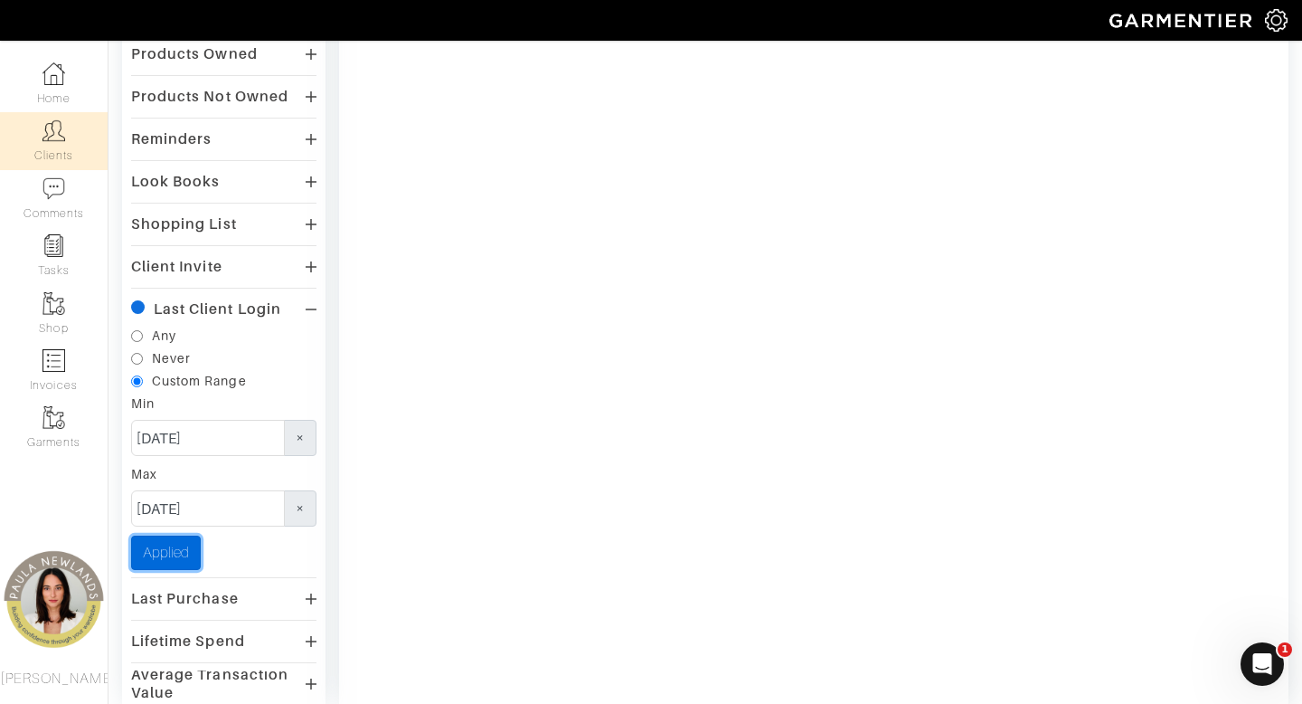
scroll to position [640, 0]
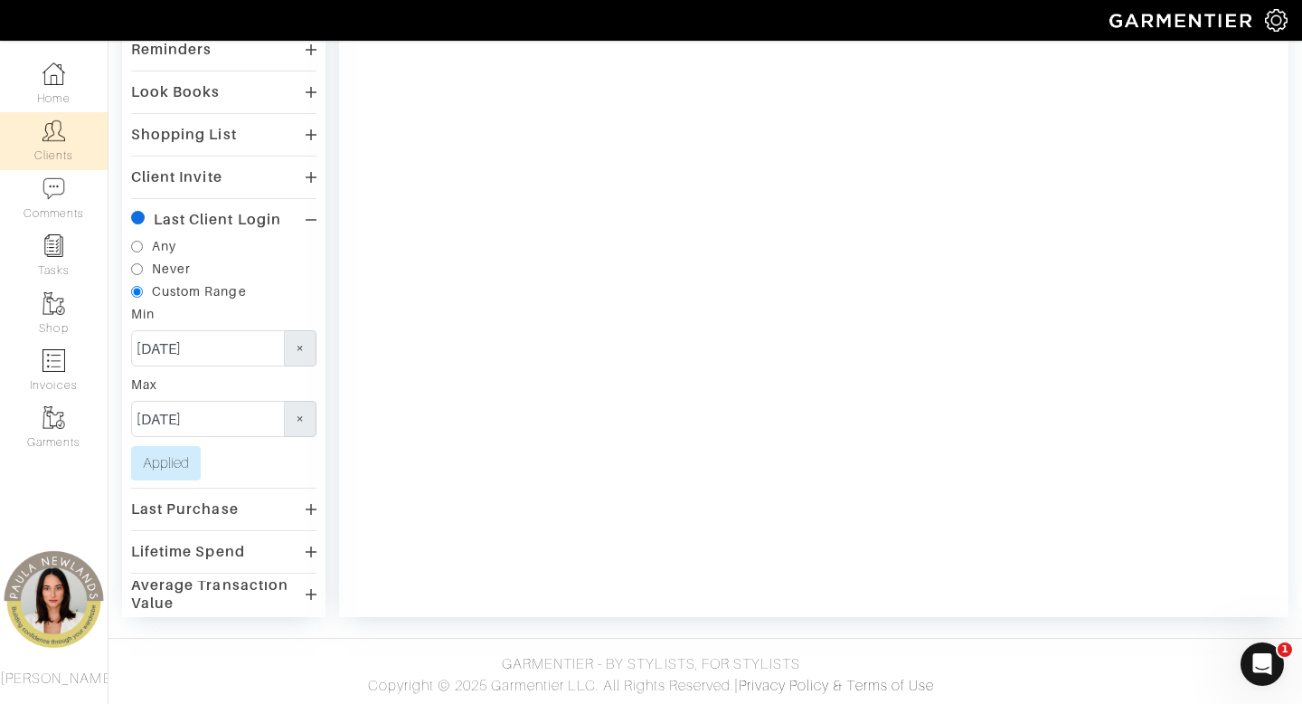
click at [278, 507] on div "Last Purchase" at bounding box center [223, 509] width 185 height 26
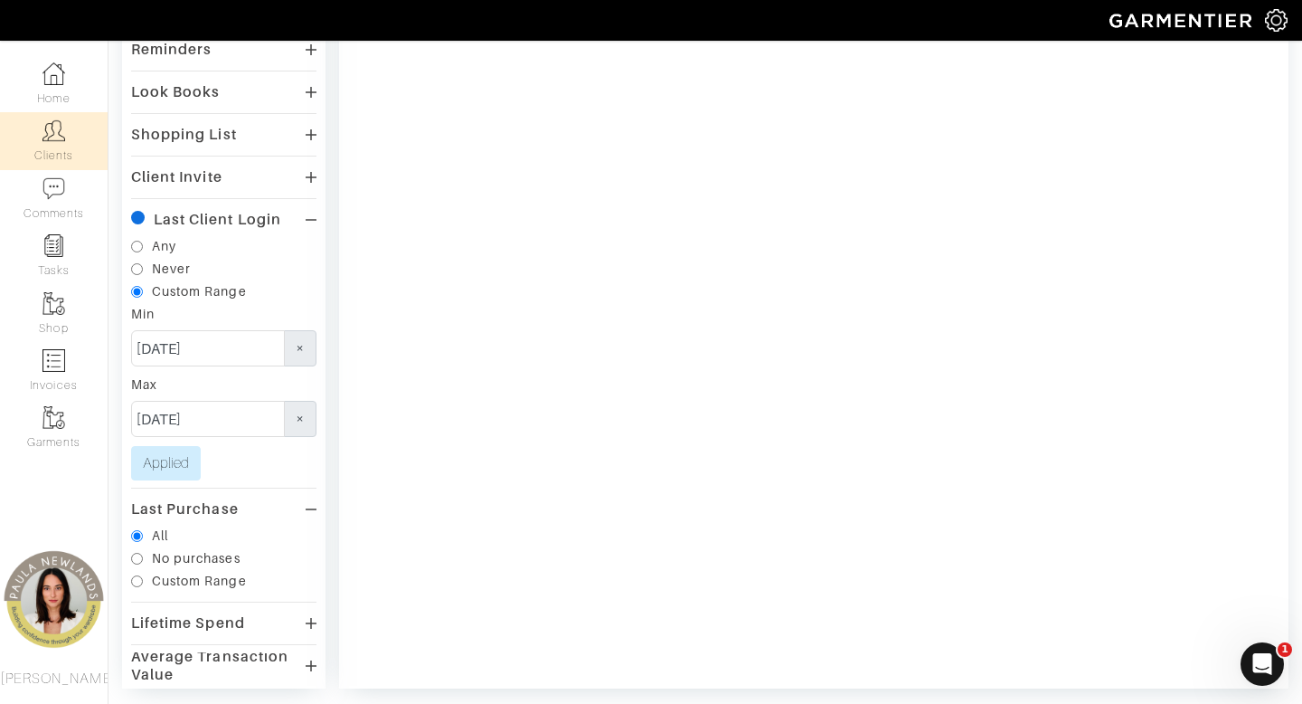
click at [278, 507] on div "Last Purchase" at bounding box center [223, 509] width 185 height 26
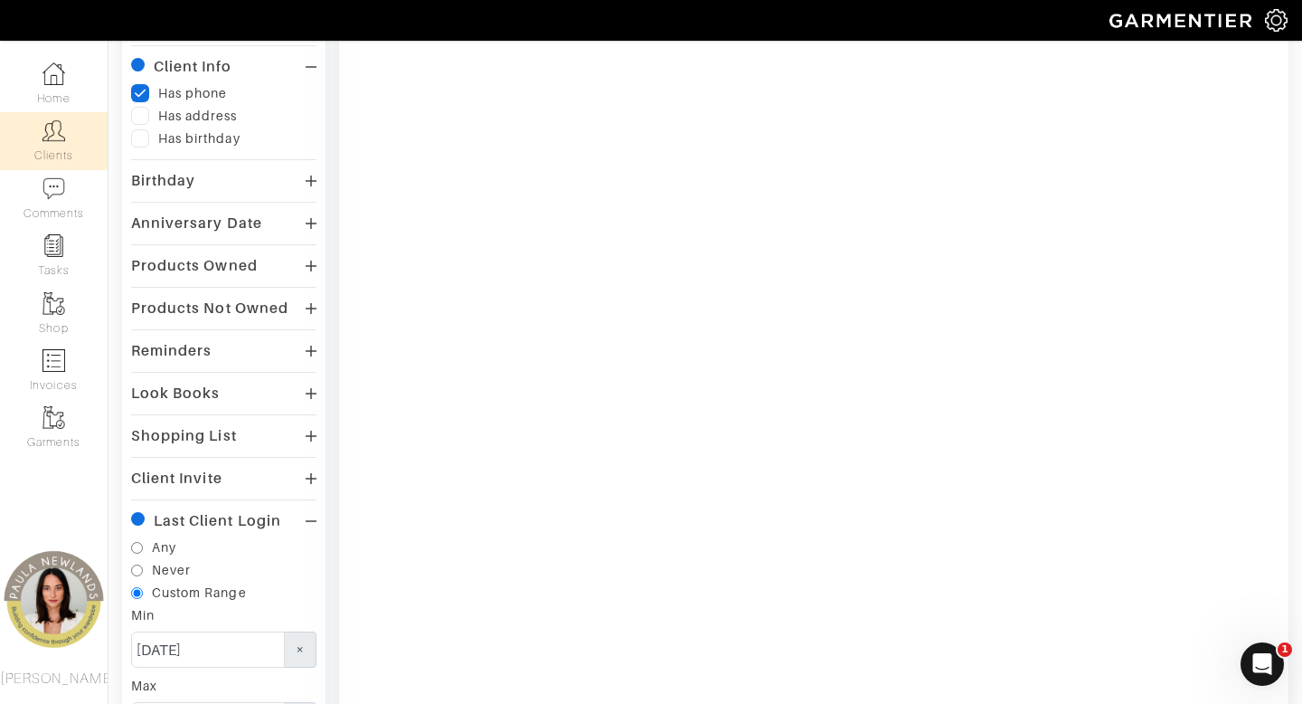
scroll to position [0, 0]
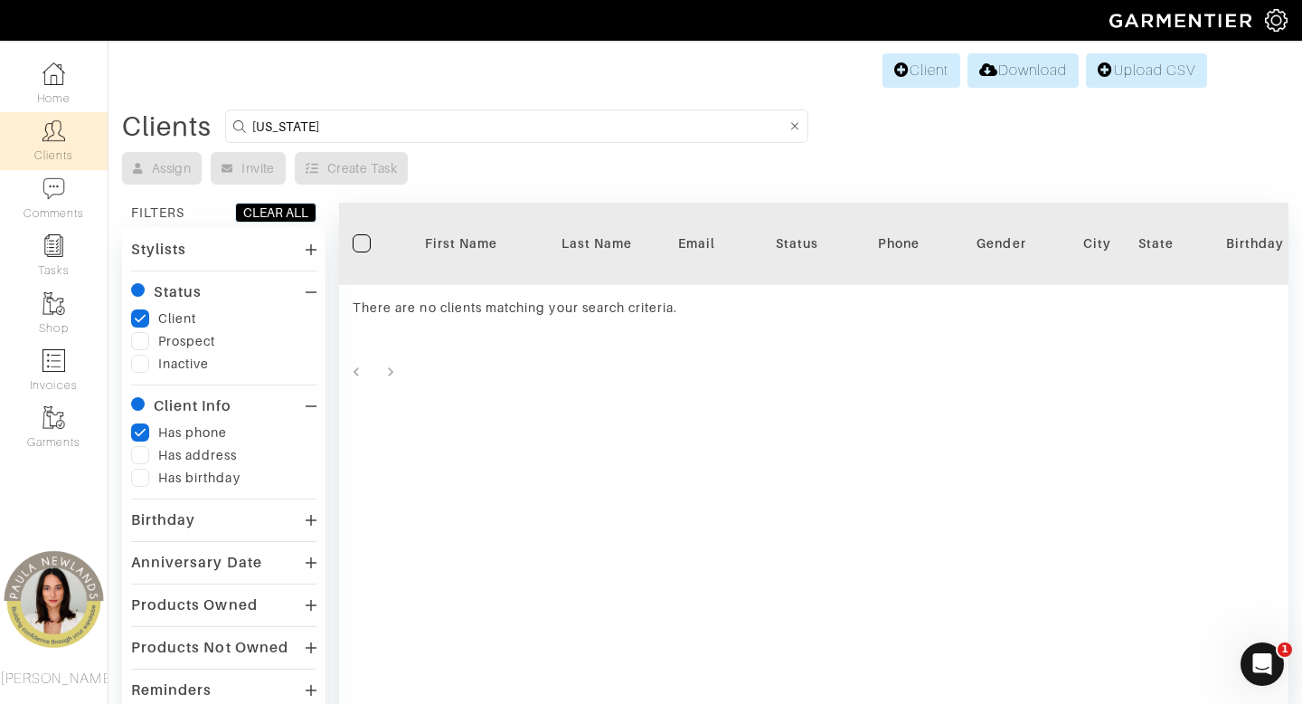
click at [139, 433] on icon at bounding box center [140, 433] width 11 height 8
click at [0, 0] on input "checkedIcon" at bounding box center [0, 0] width 0 height 0
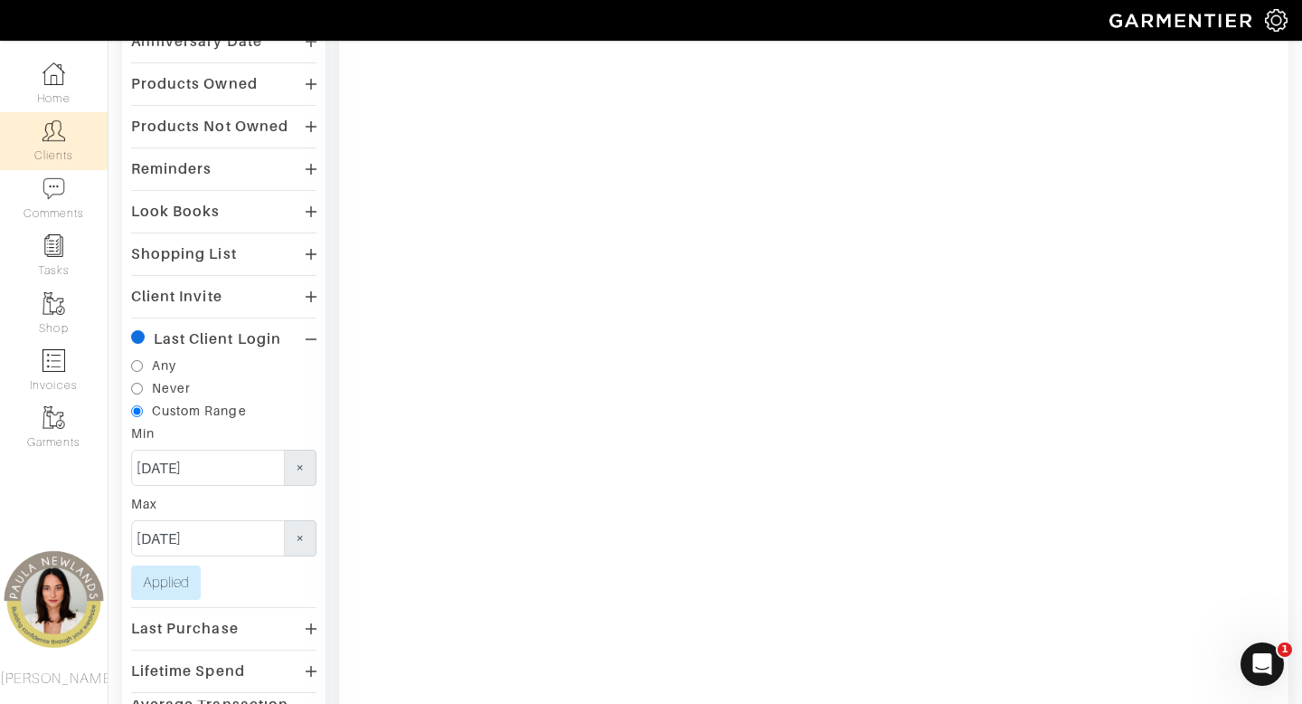
scroll to position [532, 0]
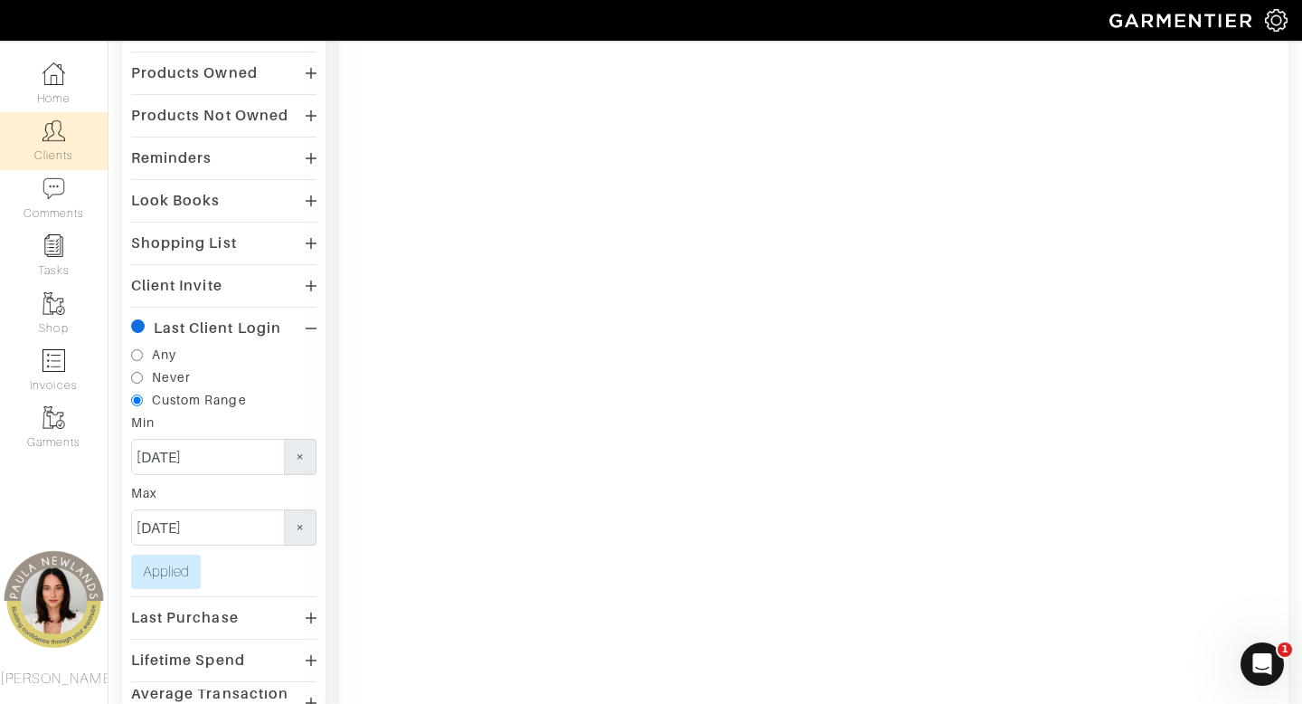
click at [137, 359] on input "Any" at bounding box center [137, 355] width 12 height 12
radio input "true"
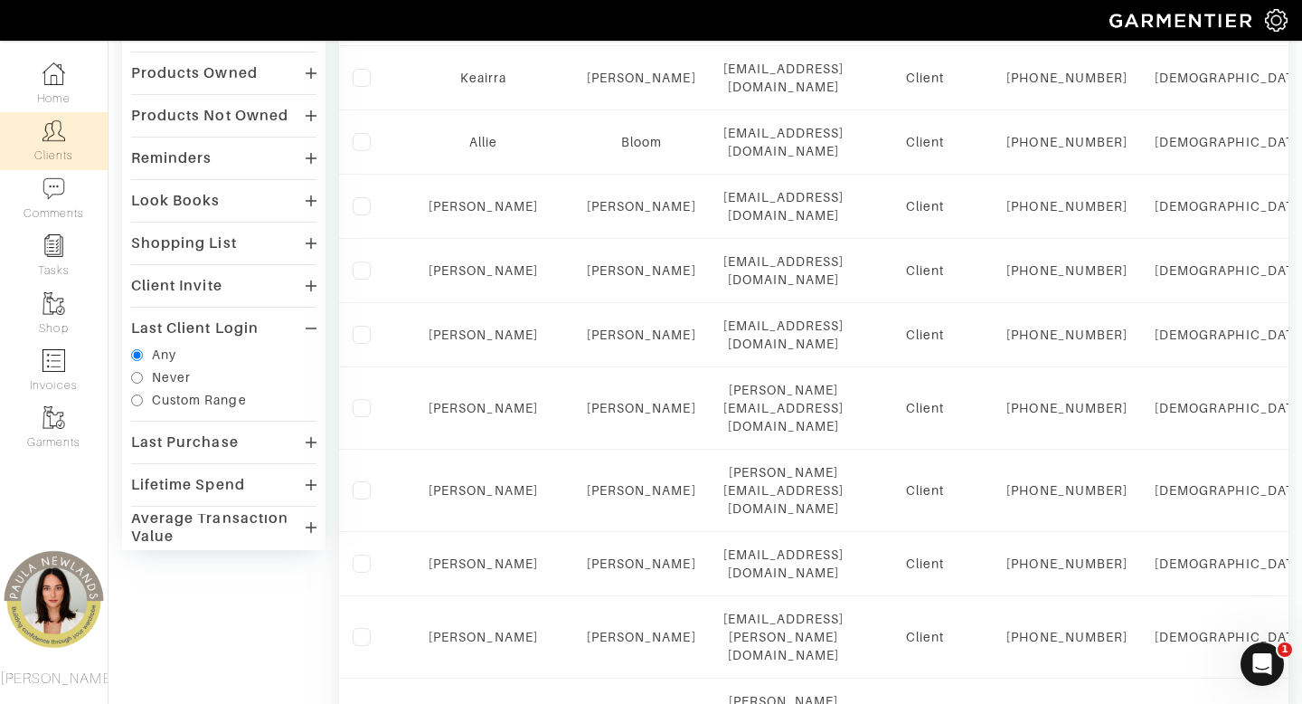
click at [310, 330] on icon at bounding box center [311, 328] width 11 height 14
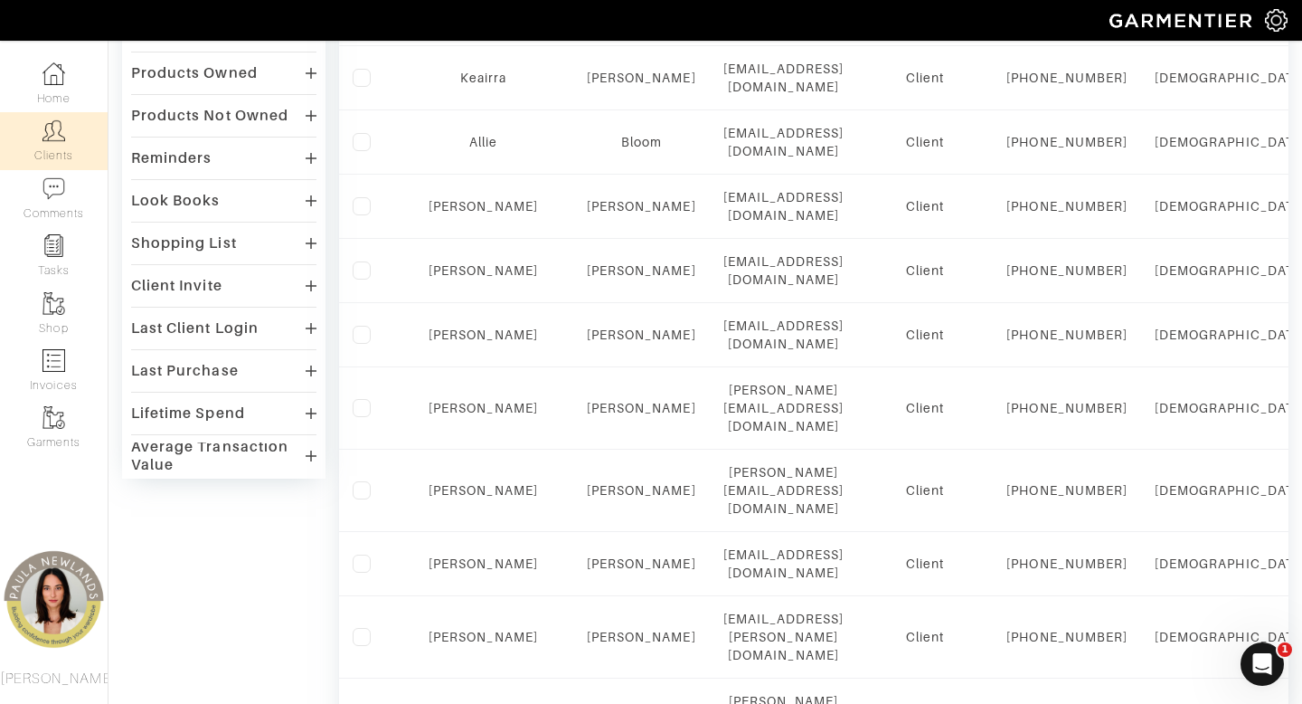
click at [273, 361] on div "Last Purchase" at bounding box center [223, 370] width 185 height 26
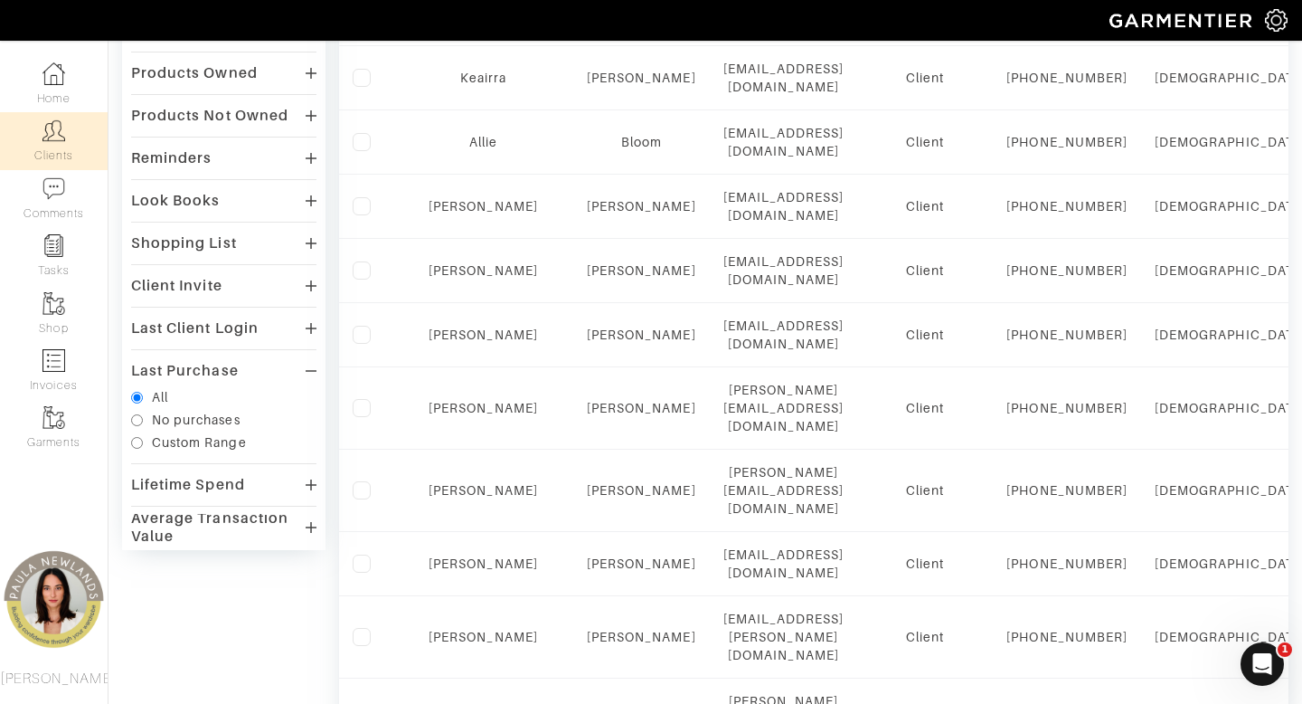
click at [169, 440] on div "Custom Range" at bounding box center [199, 442] width 95 height 18
click at [143, 440] on input "Custom Range" at bounding box center [137, 443] width 12 height 12
radio input "true"
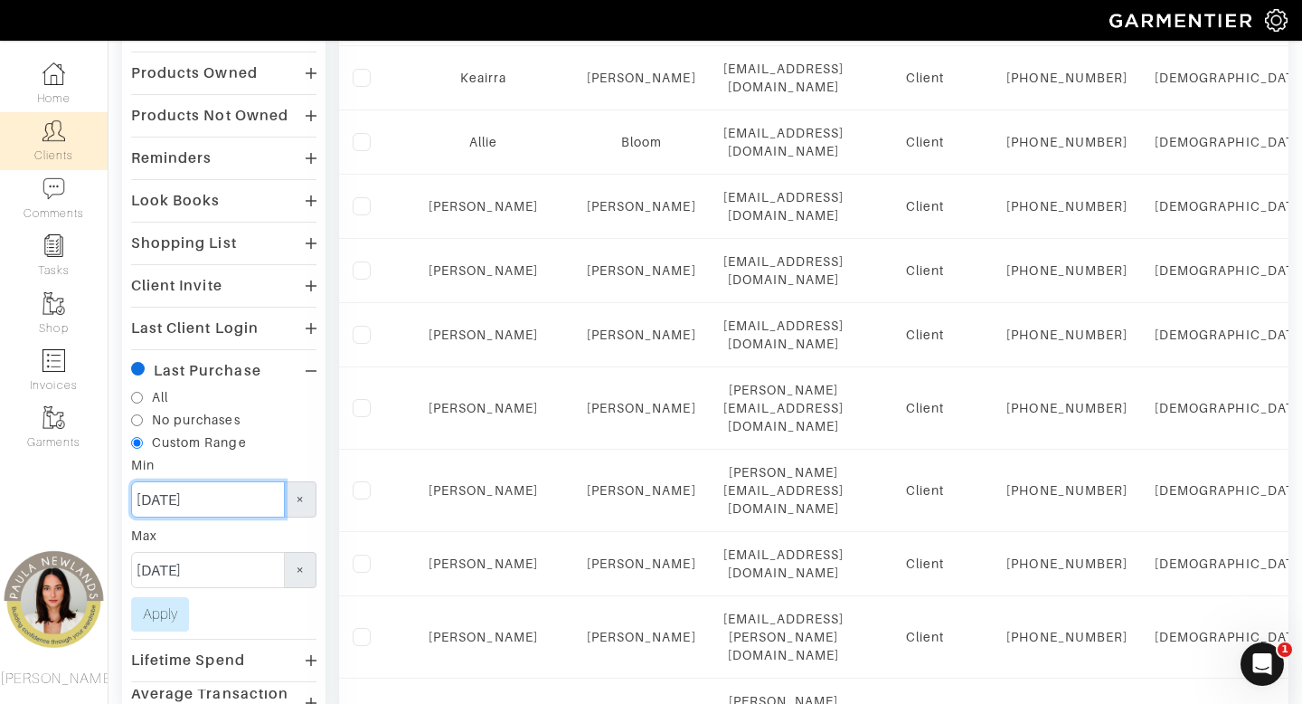
click at [151, 499] on input "[DATE]" at bounding box center [208, 499] width 154 height 36
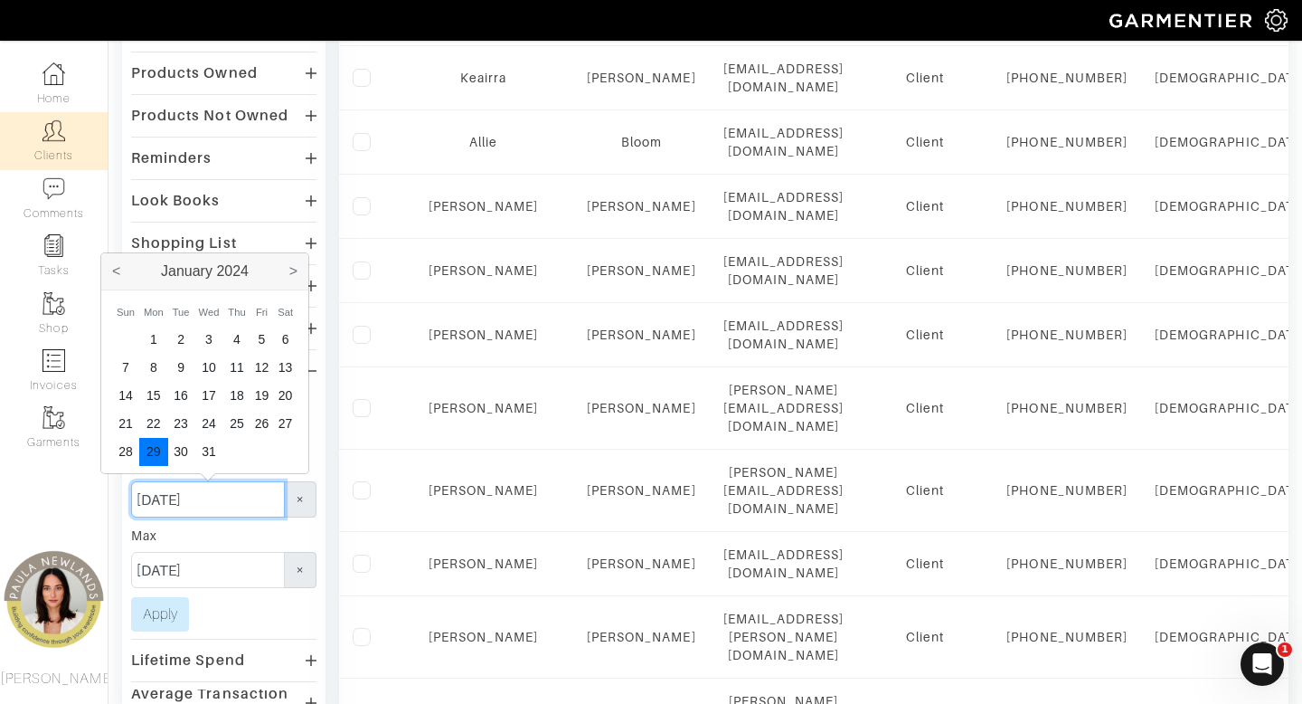
click at [239, 505] on input "[DATE]" at bounding box center [208, 499] width 154 height 36
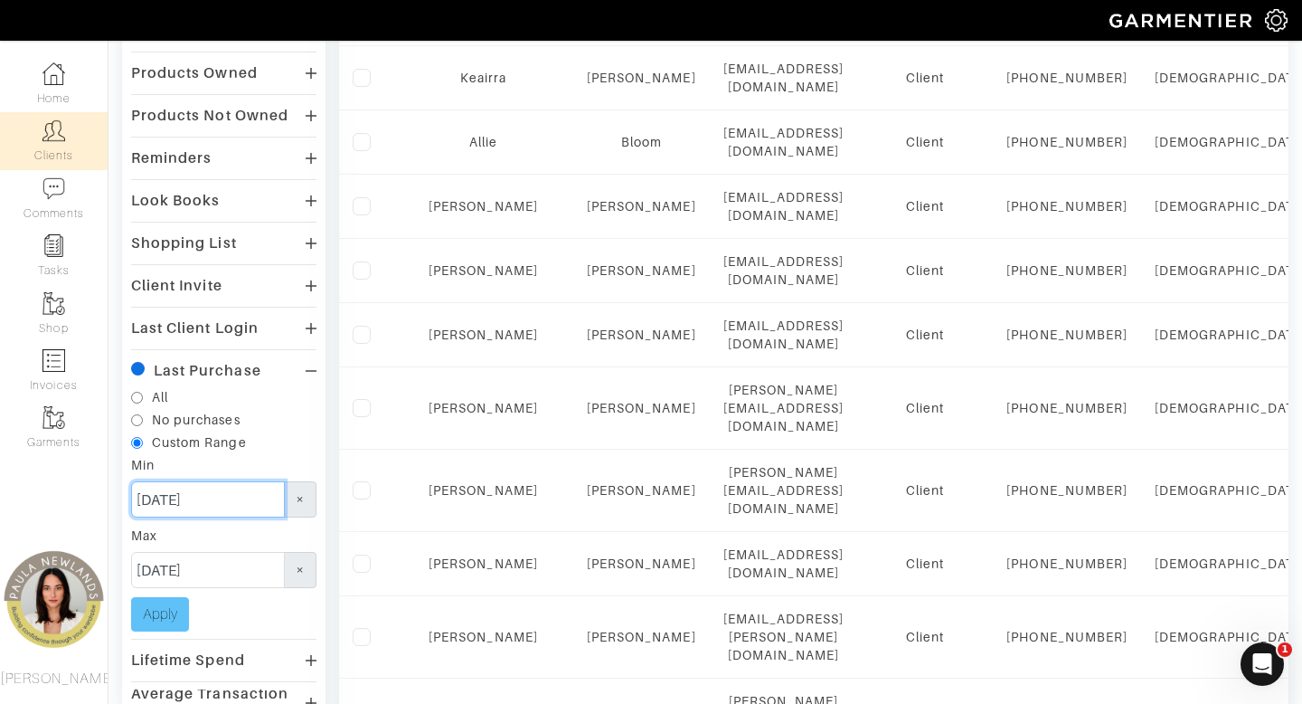
type input "[DATE]"
click at [165, 616] on button "Apply" at bounding box center [160, 614] width 58 height 34
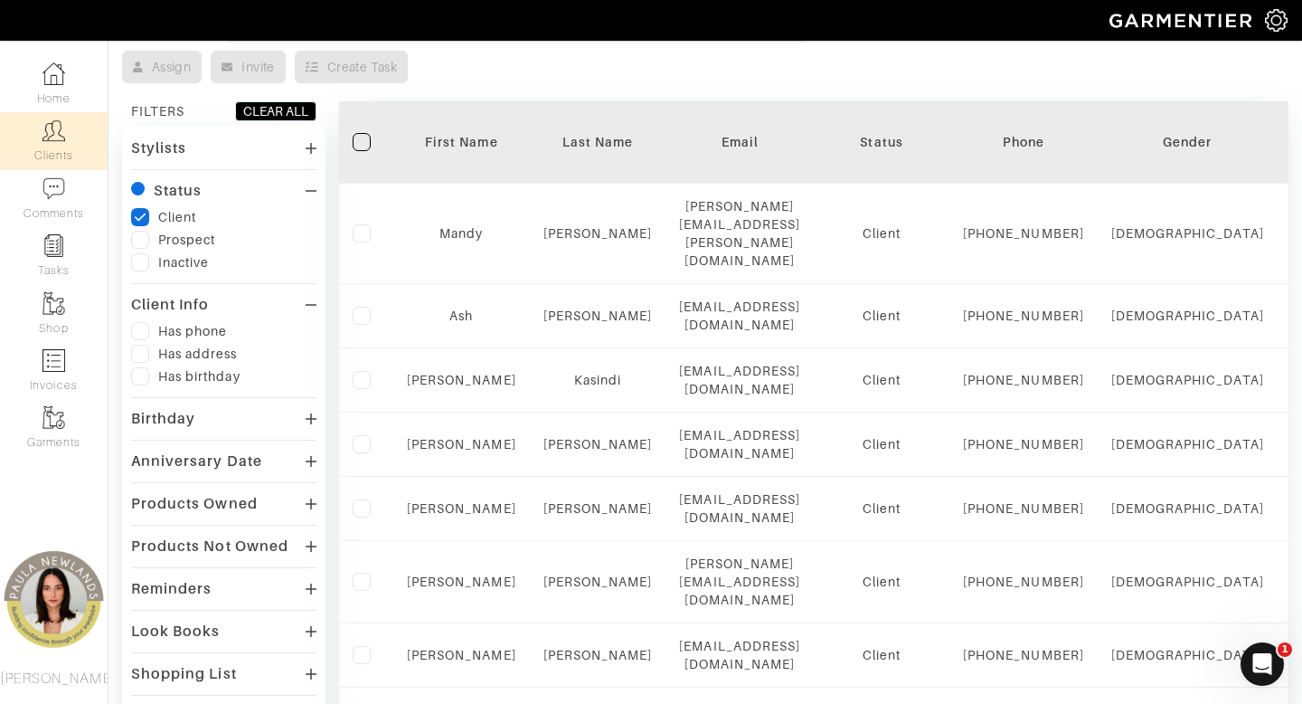
scroll to position [90, 0]
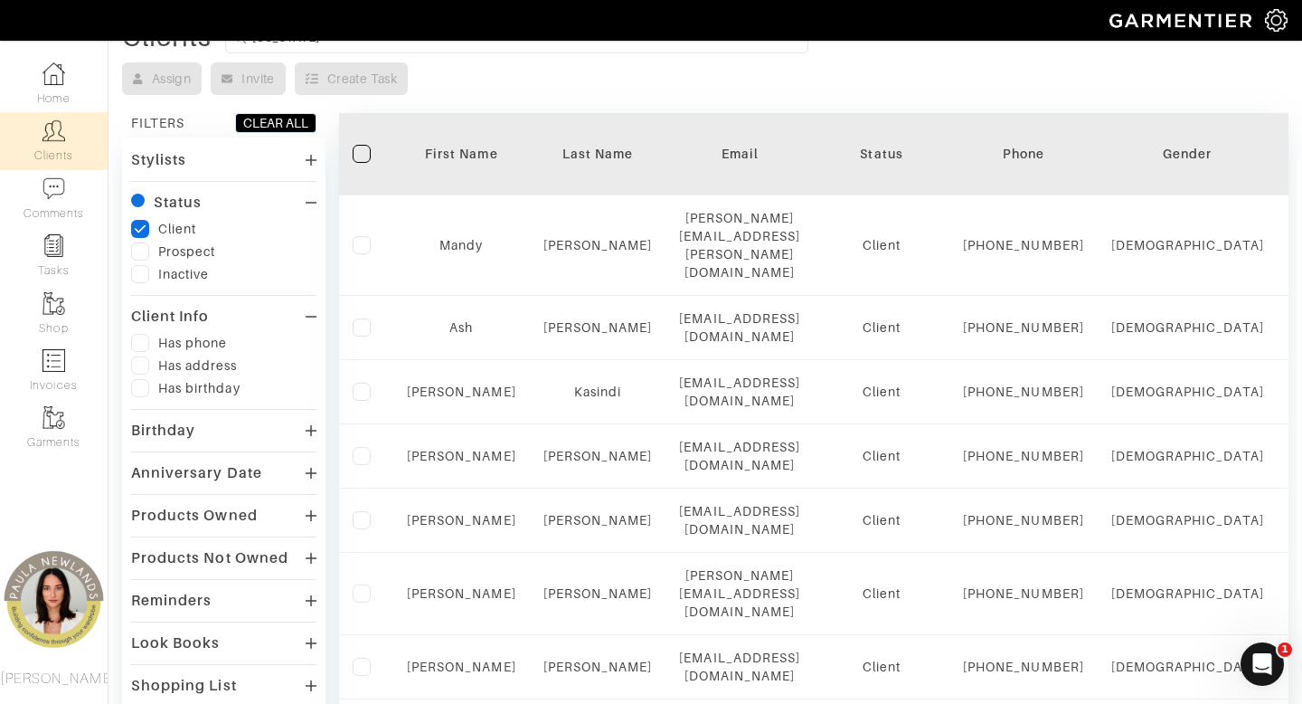
click at [142, 341] on label at bounding box center [140, 343] width 18 height 18
click at [0, 0] on input "checkbox" at bounding box center [0, 0] width 0 height 0
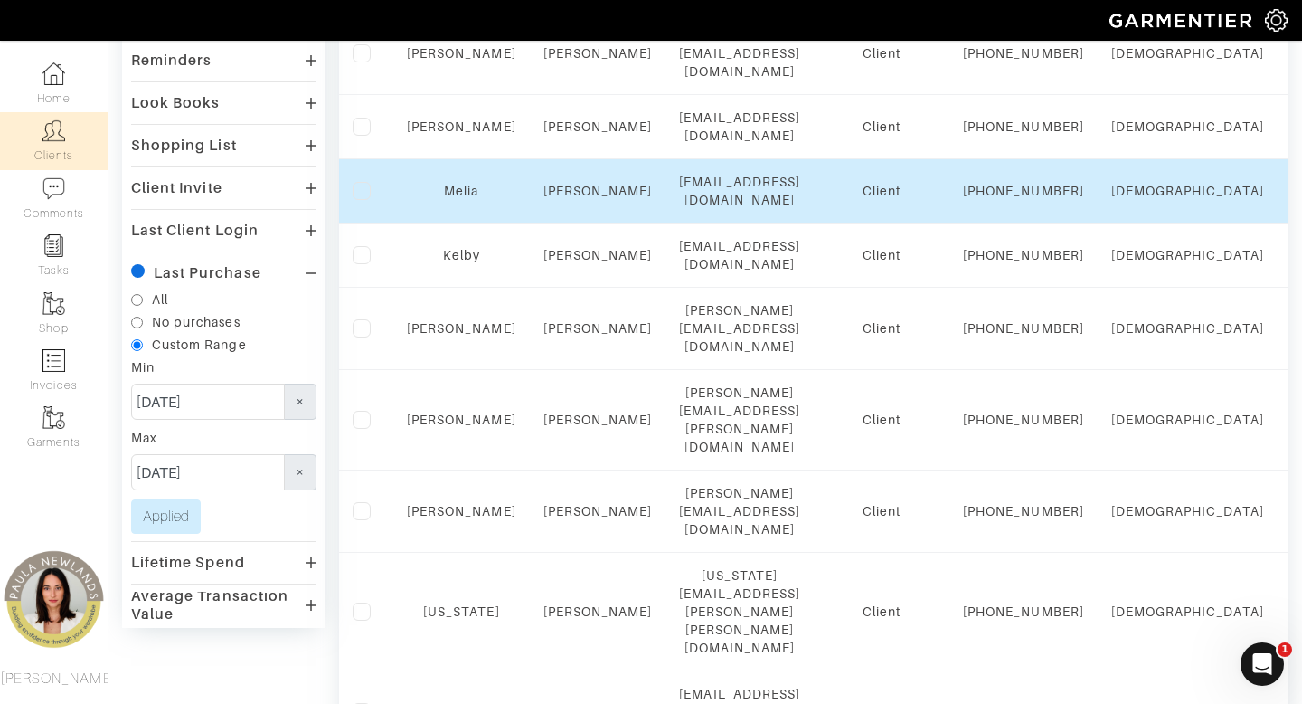
scroll to position [681, 0]
